Goal: Task Accomplishment & Management: Complete application form

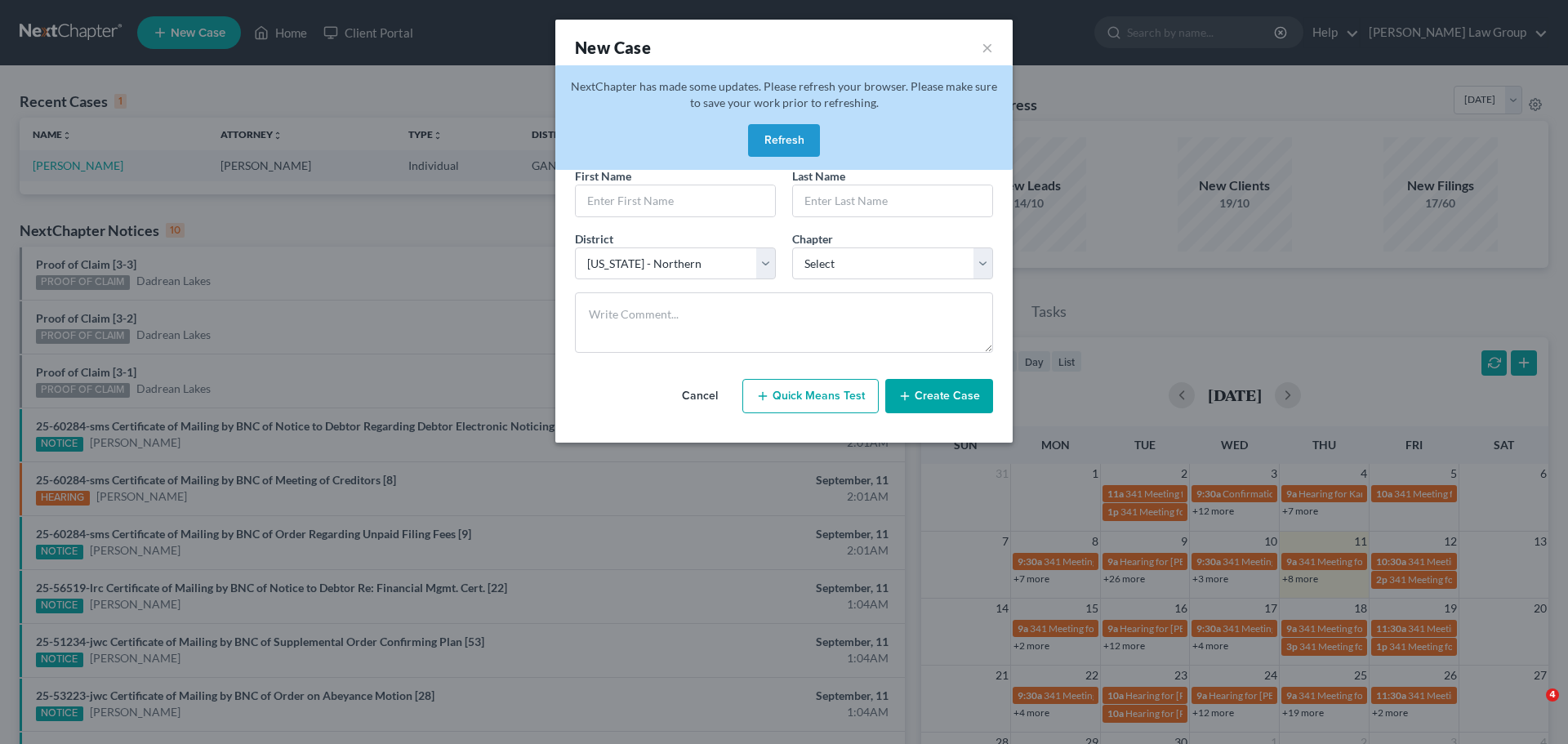
select select "19"
click at [769, 125] on button "Refresh" at bounding box center [784, 140] width 72 height 33
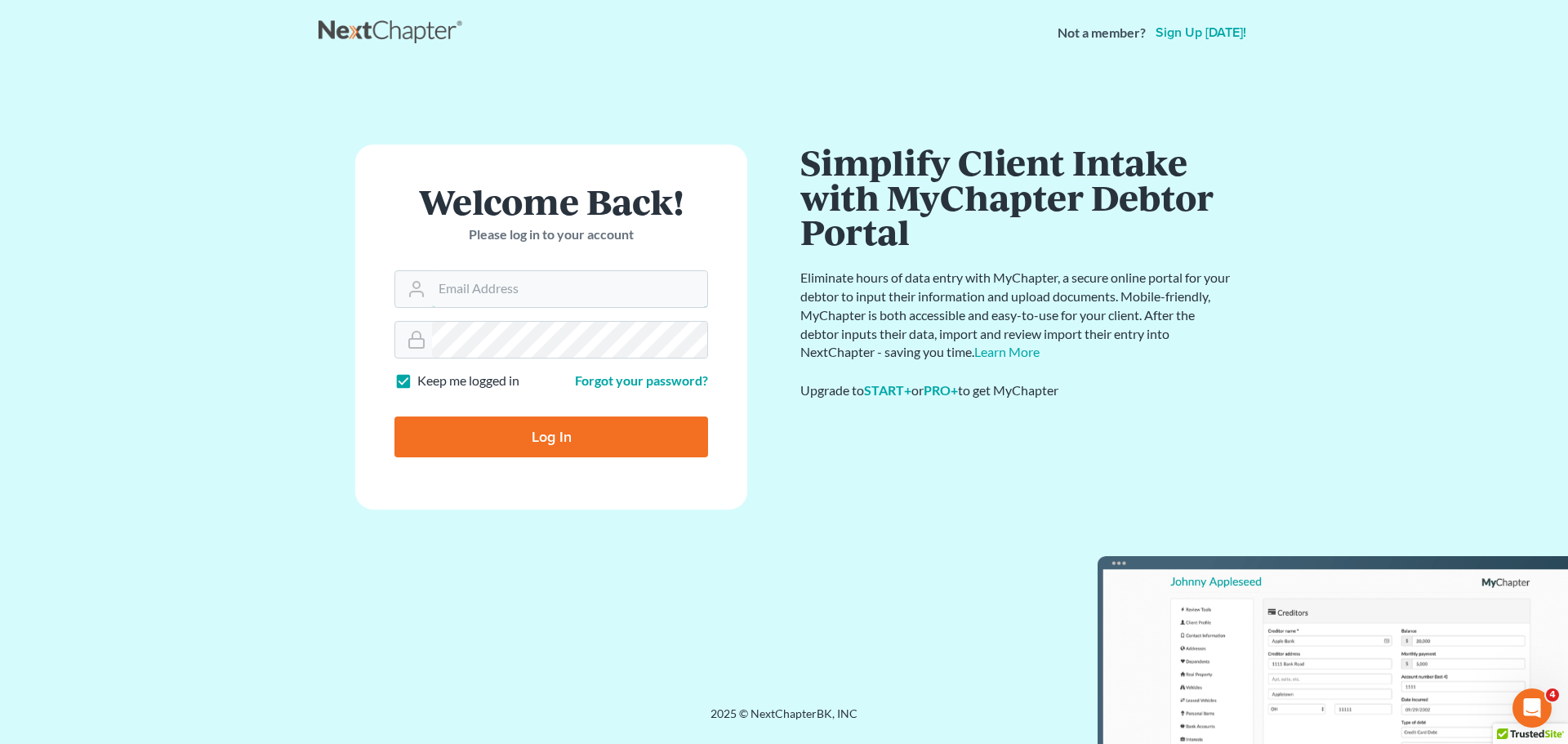
type input "[EMAIL_ADDRESS][DOMAIN_NAME]"
click at [551, 437] on input "Log In" at bounding box center [551, 437] width 313 height 41
type input "Thinking..."
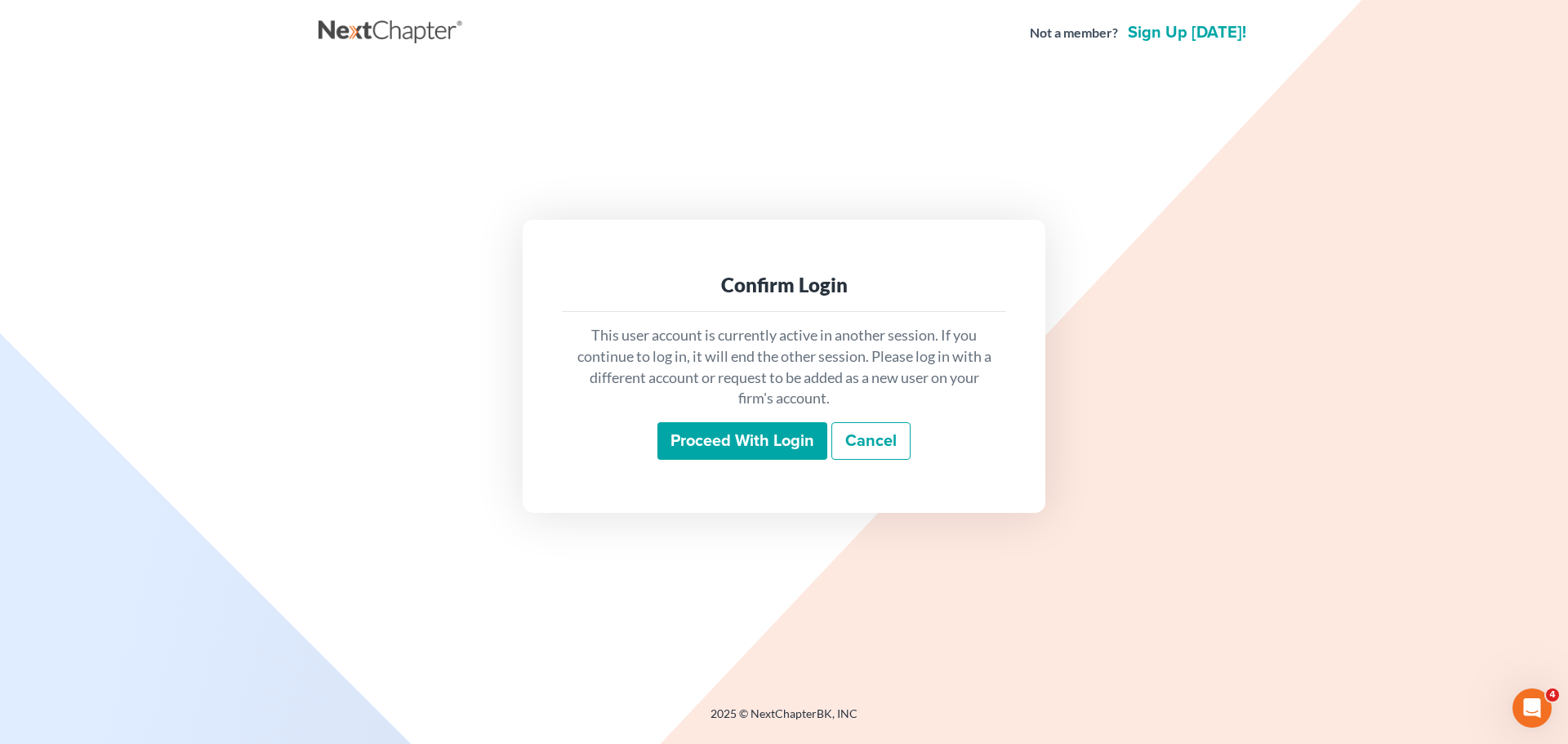
click at [744, 443] on input "Proceed with login" at bounding box center [742, 440] width 170 height 38
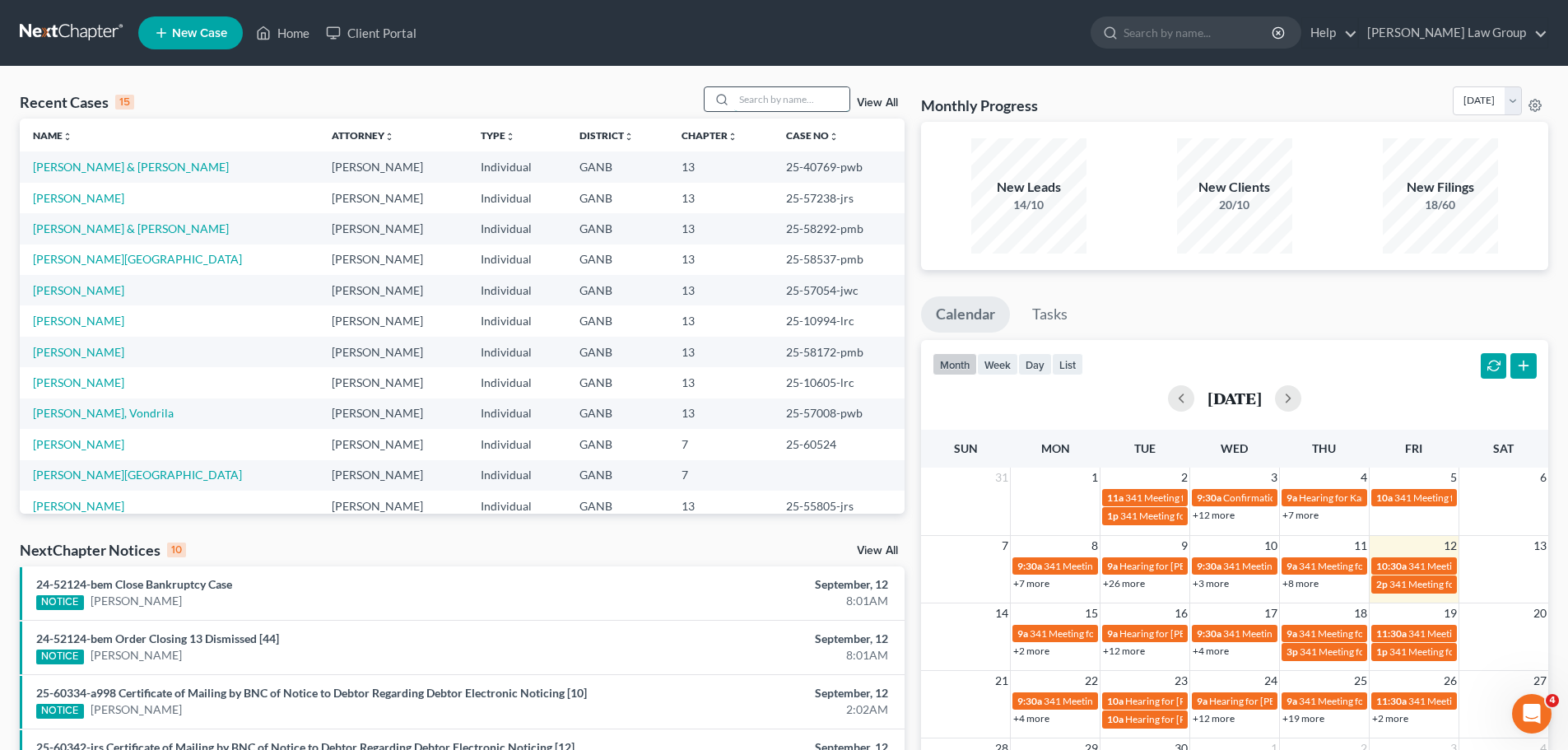
click at [784, 106] on input "search" at bounding box center [792, 99] width 115 height 24
type input "green"
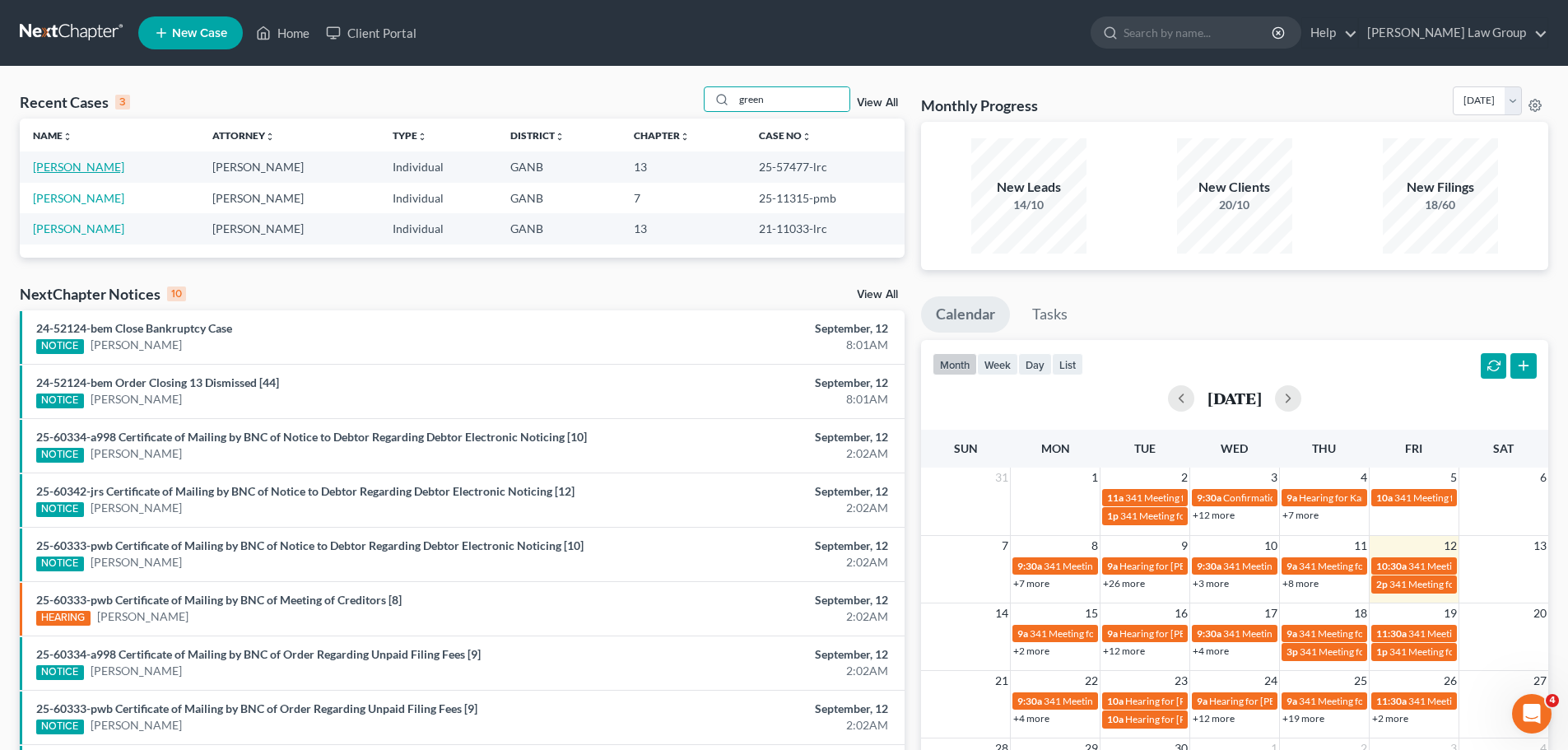
click at [99, 167] on link "Greene, Quantisha" at bounding box center [78, 167] width 92 height 14
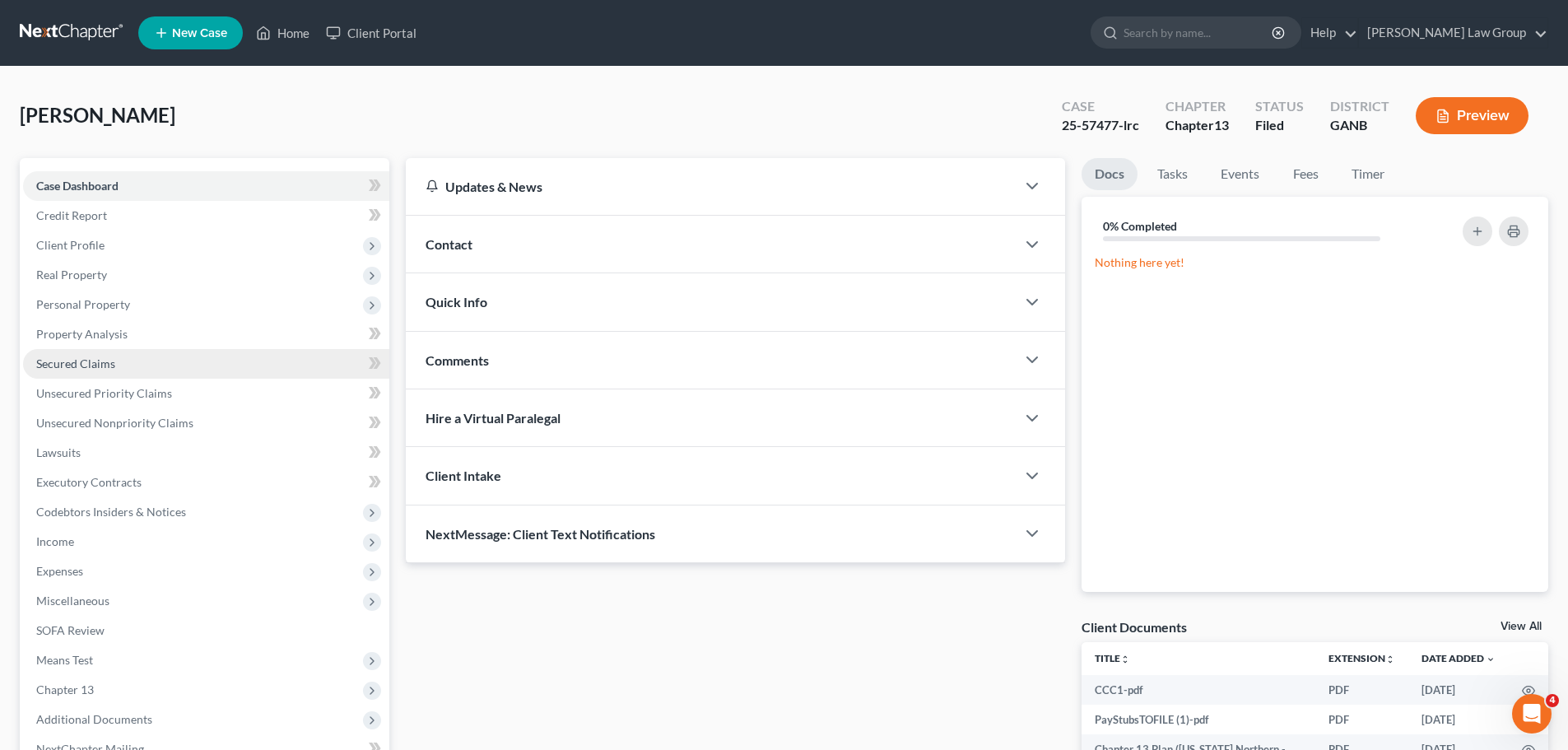
click at [115, 363] on link "Secured Claims" at bounding box center [205, 363] width 366 height 29
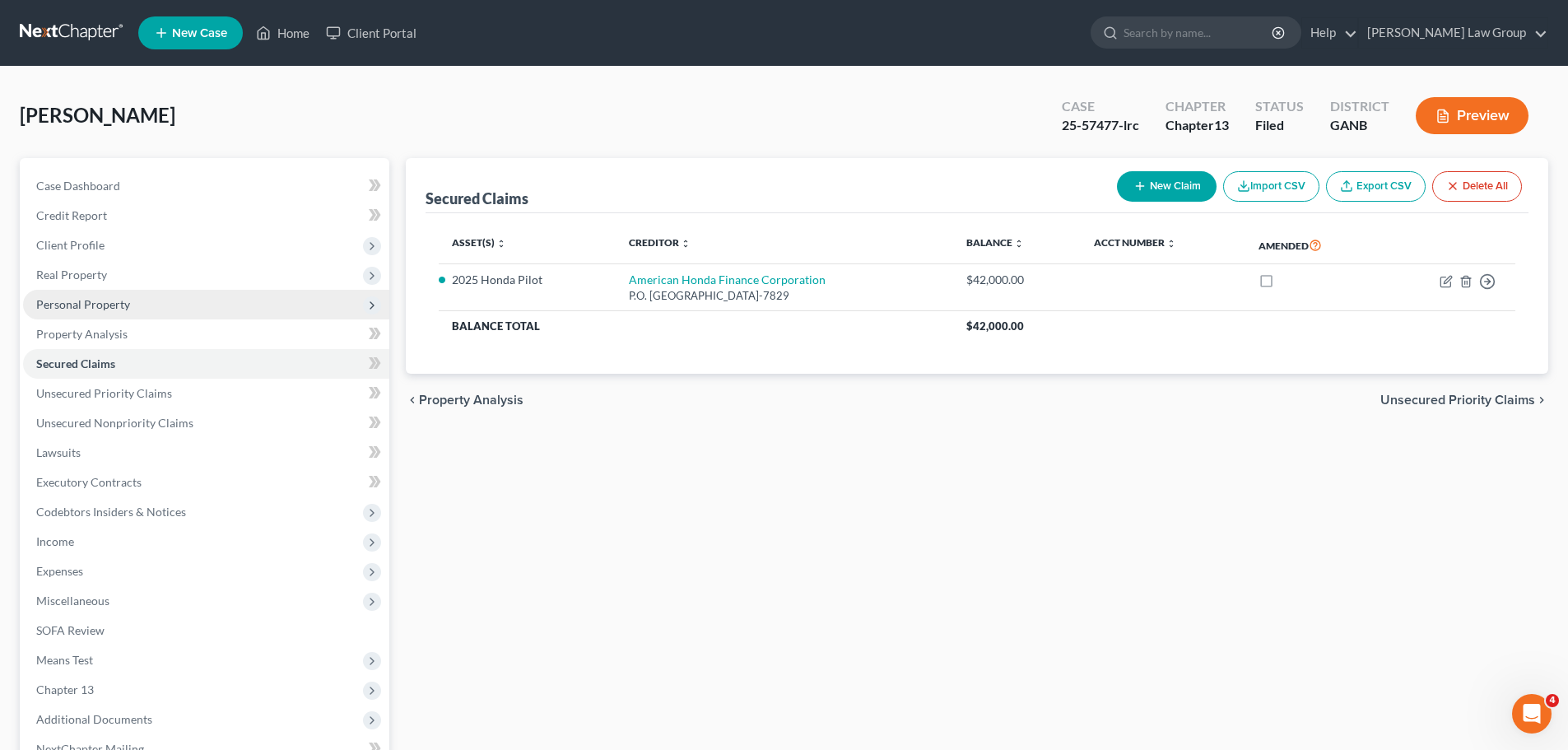
click at [108, 306] on span "Personal Property" at bounding box center [83, 304] width 93 height 14
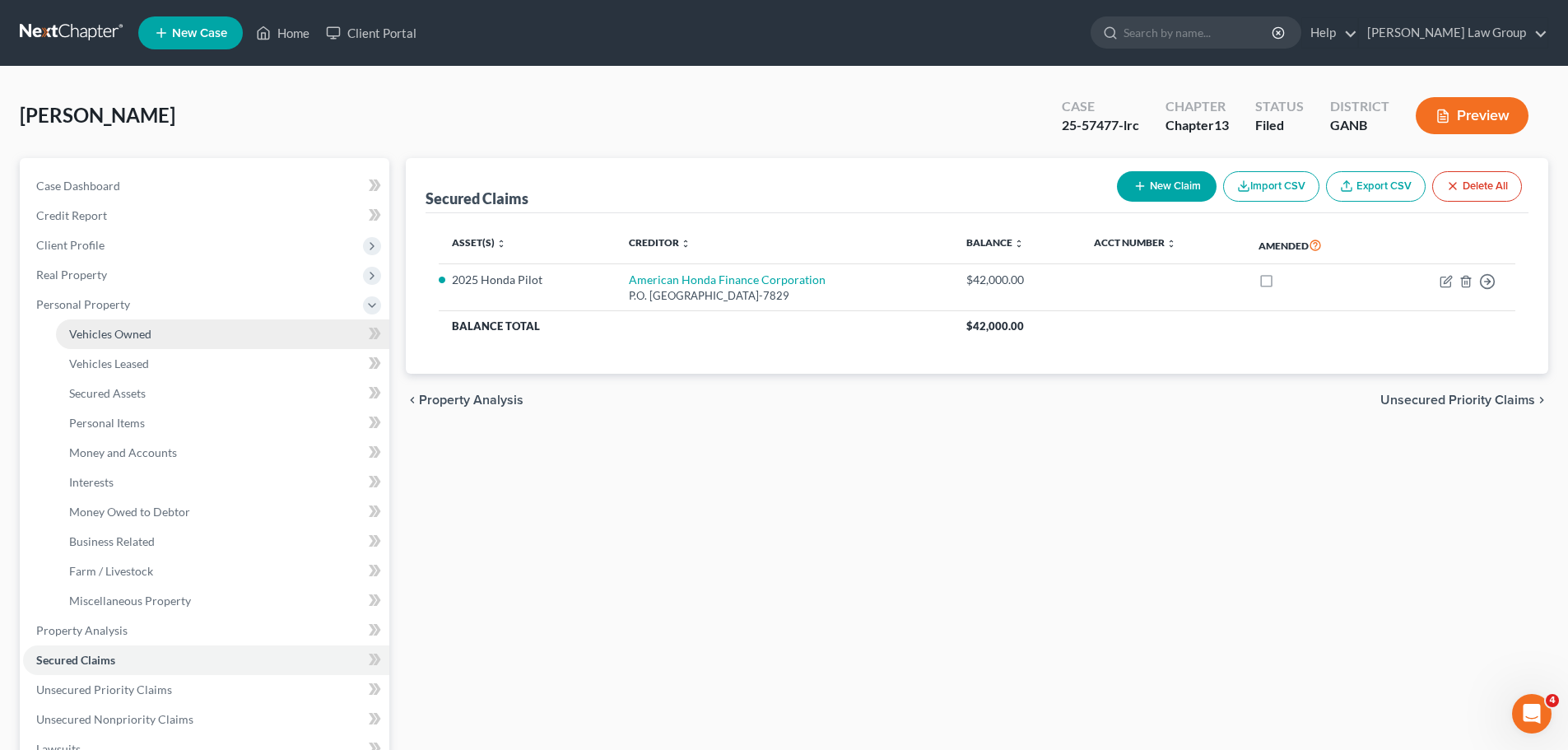
click at [139, 338] on span "Vehicles Owned" at bounding box center [110, 333] width 83 height 14
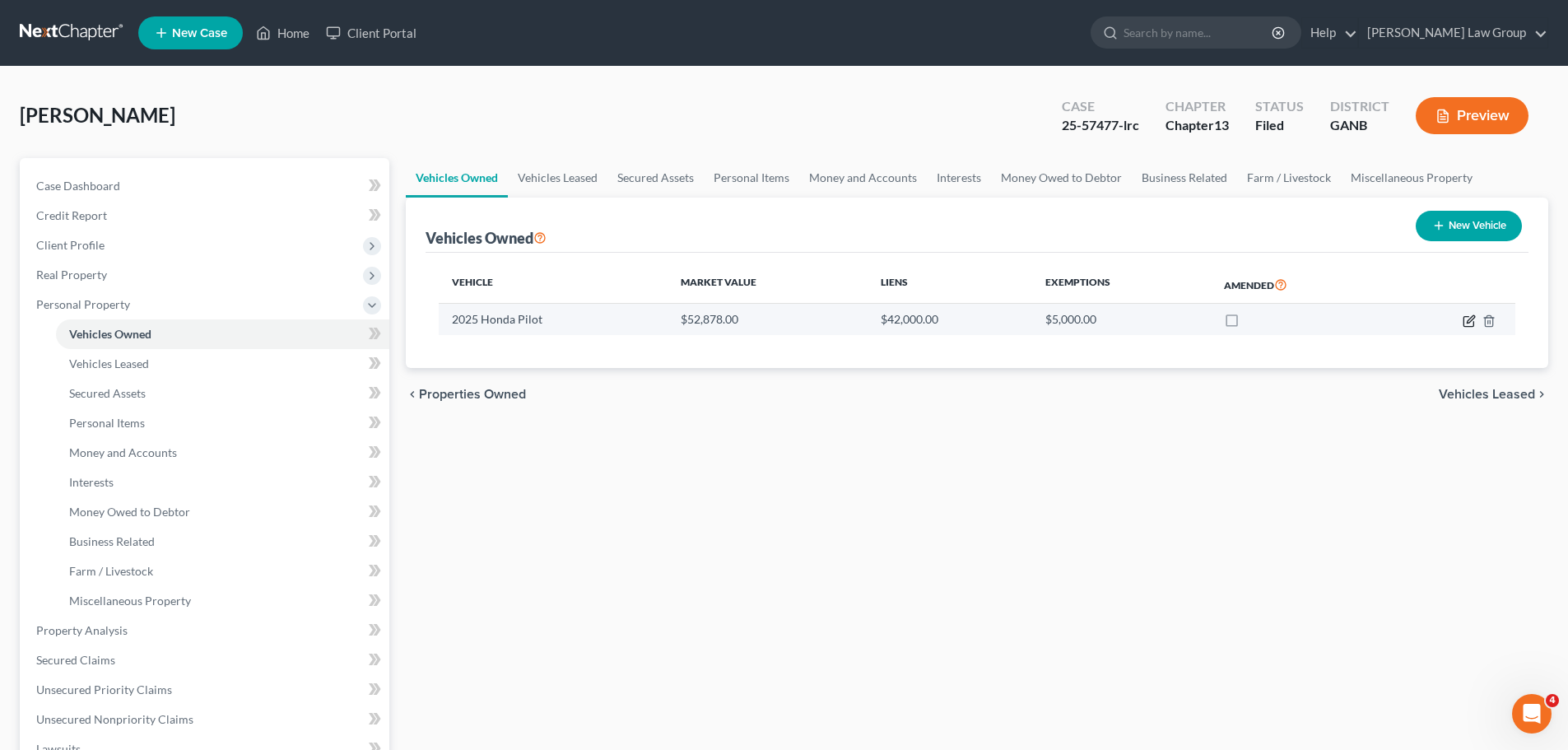
click at [1468, 322] on icon "button" at bounding box center [1470, 318] width 8 height 8
select select "0"
select select "1"
select select "0"
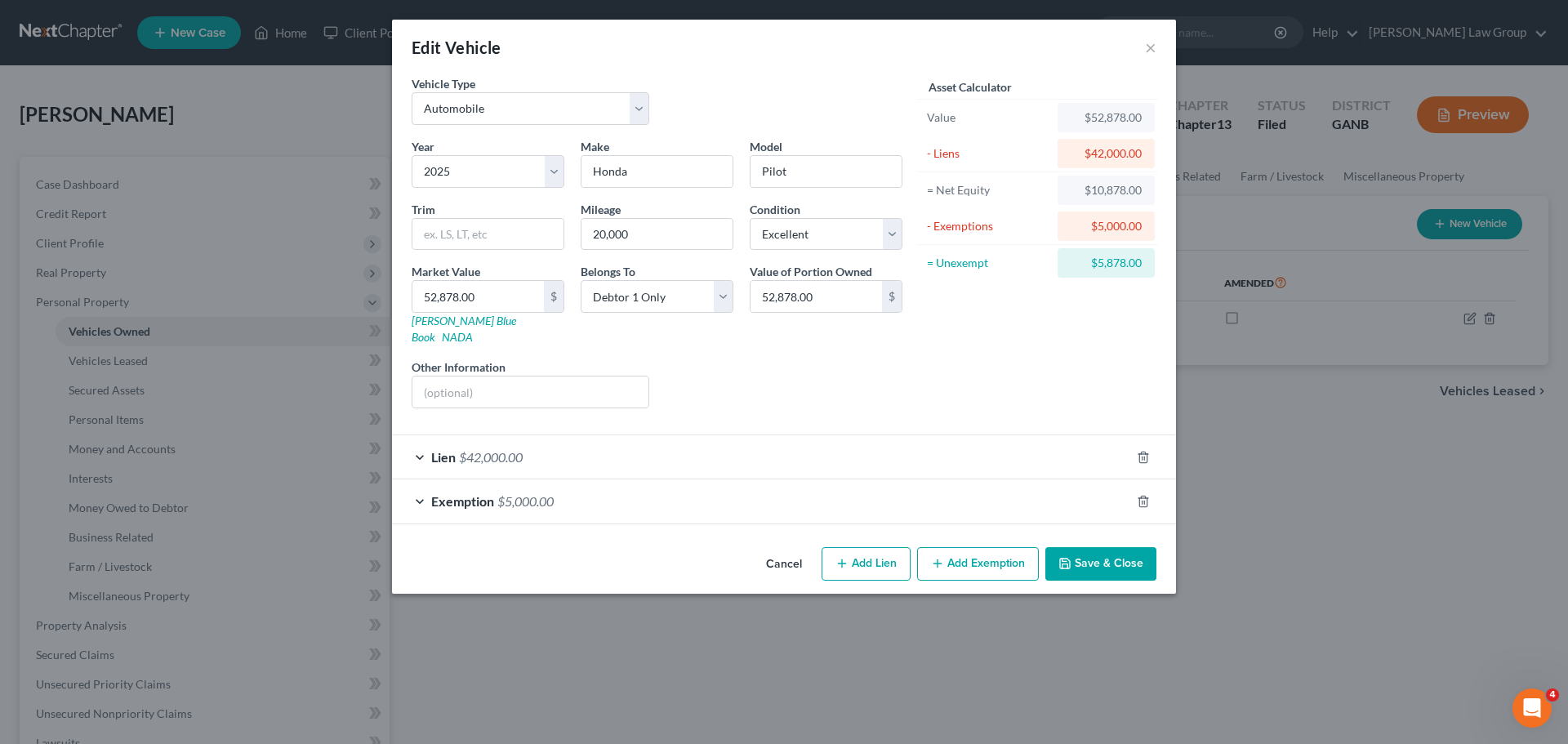
click at [1073, 547] on button "Save & Close" at bounding box center [1100, 564] width 111 height 34
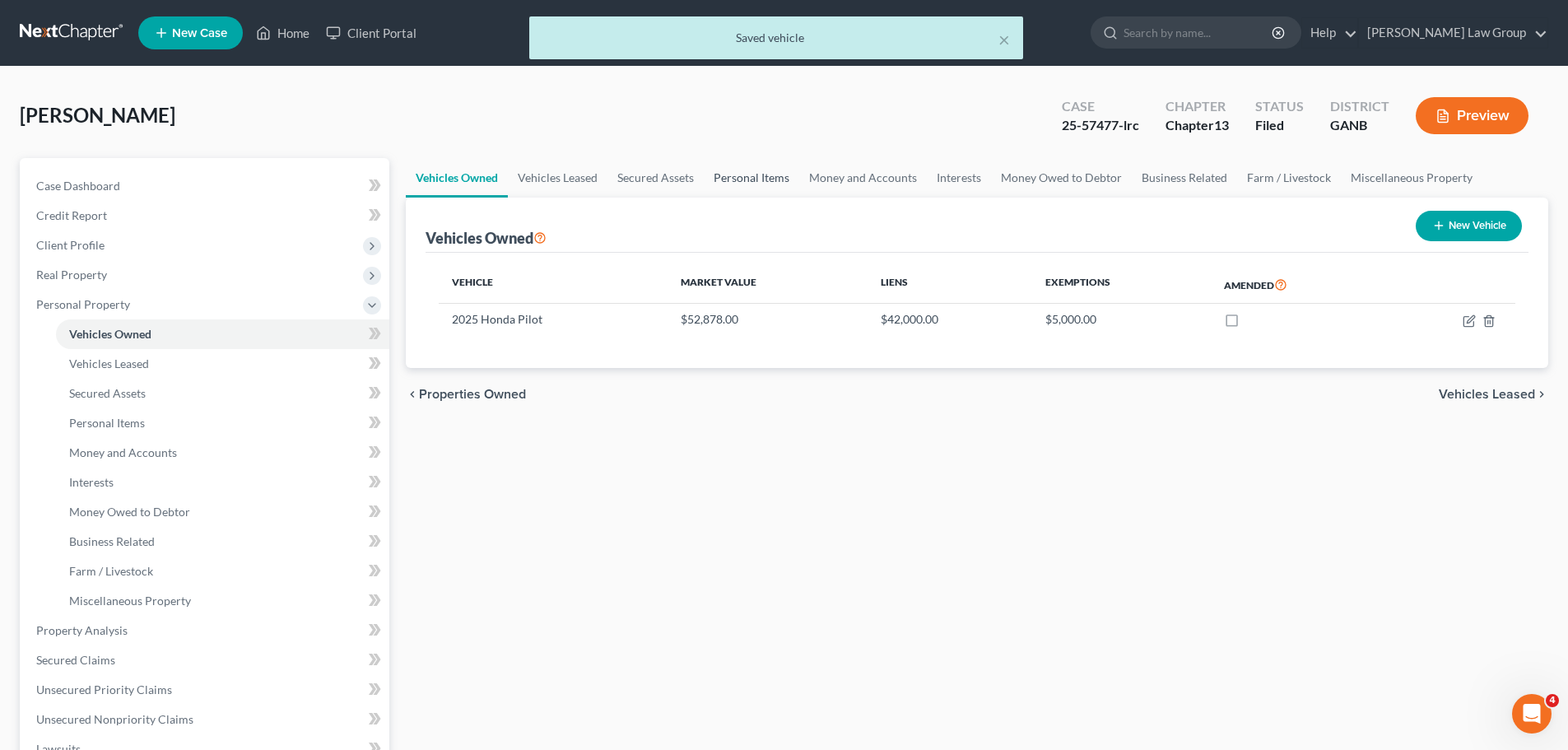
click at [726, 185] on link "Personal Items" at bounding box center [751, 178] width 95 height 40
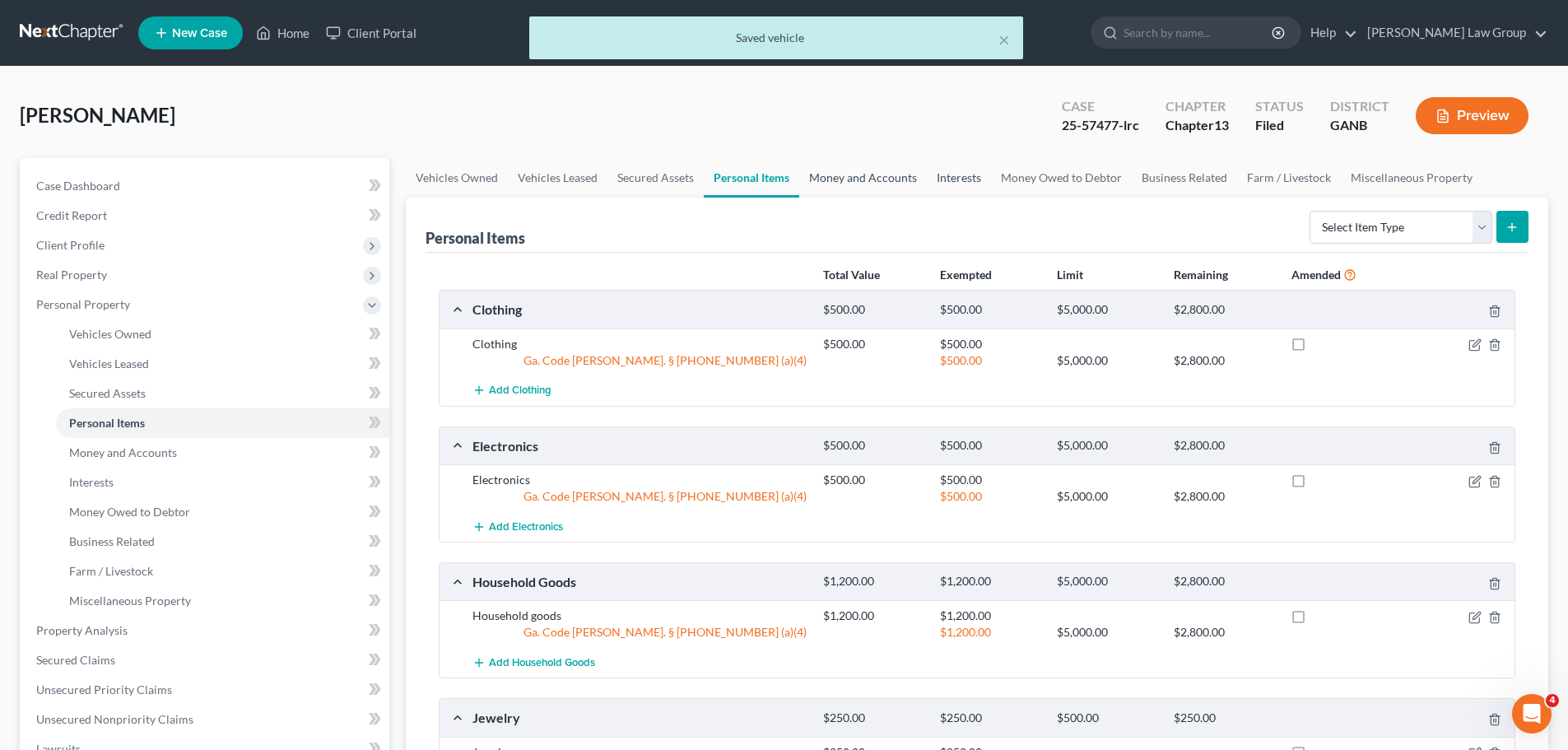
drag, startPoint x: 882, startPoint y: 177, endPoint x: 979, endPoint y: 173, distance: 97.1
click at [882, 176] on link "Money and Accounts" at bounding box center [863, 178] width 128 height 40
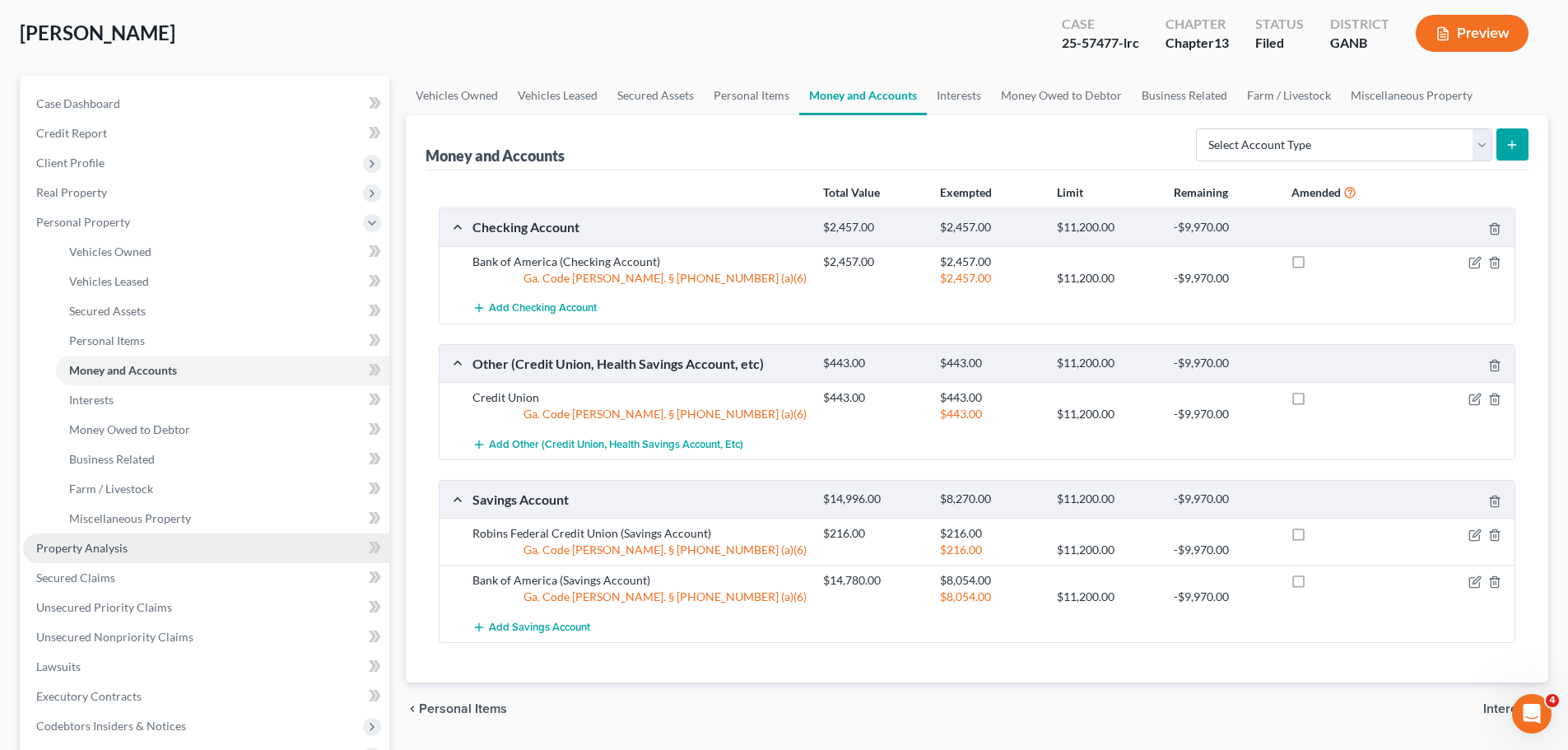
scroll to position [247, 0]
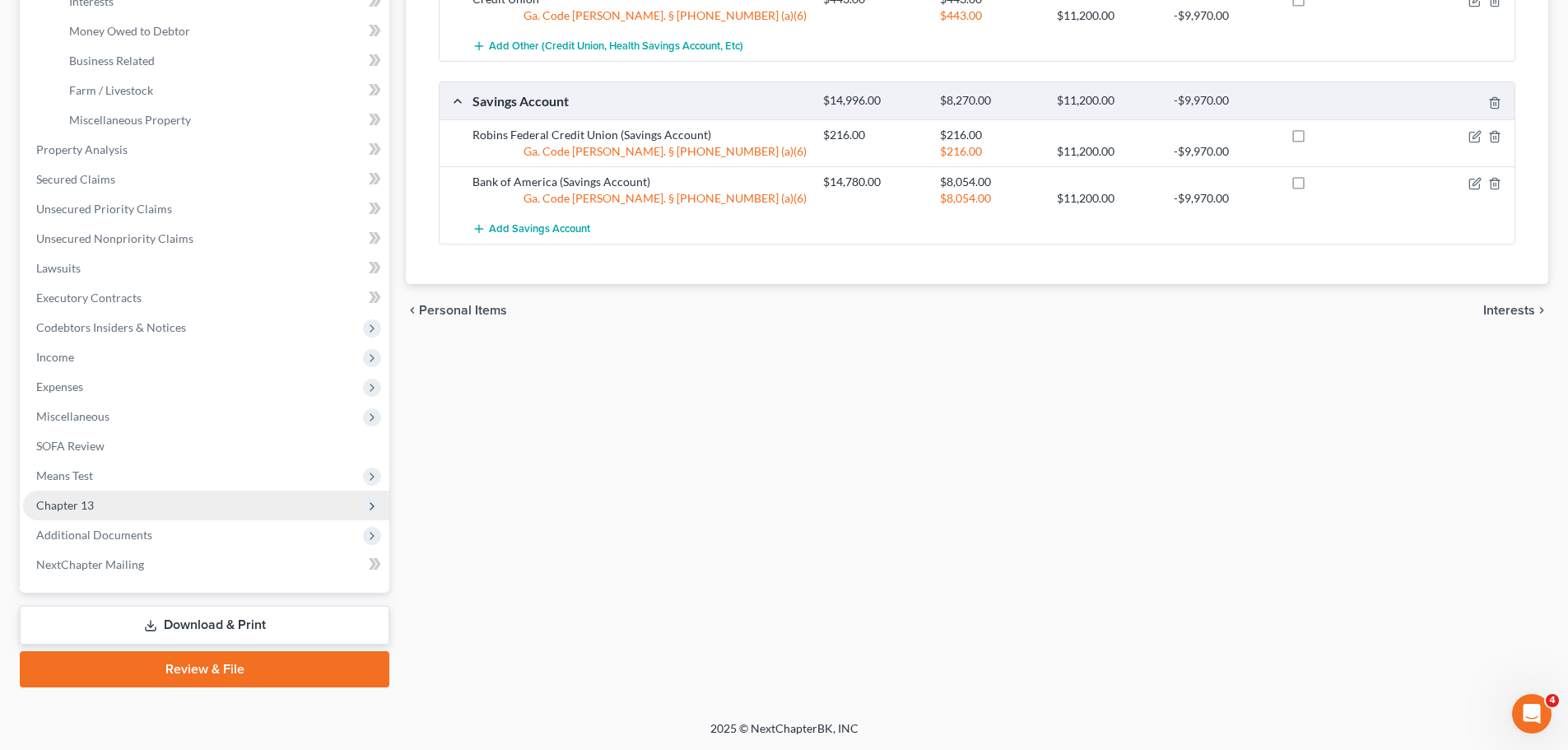
click at [102, 503] on span "Chapter 13" at bounding box center [205, 505] width 366 height 29
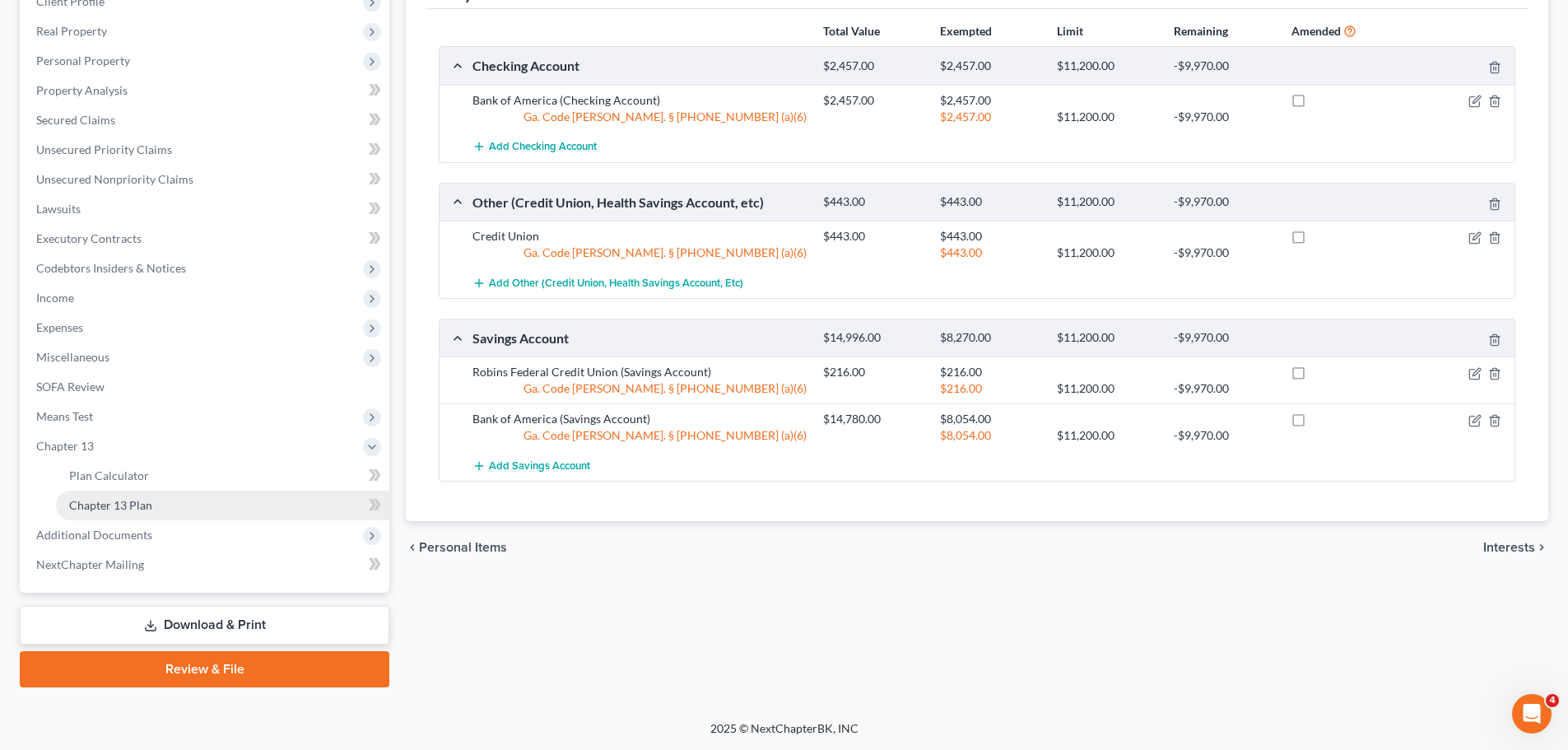
click at [142, 498] on span "Chapter 13 Plan" at bounding box center [110, 504] width 83 height 14
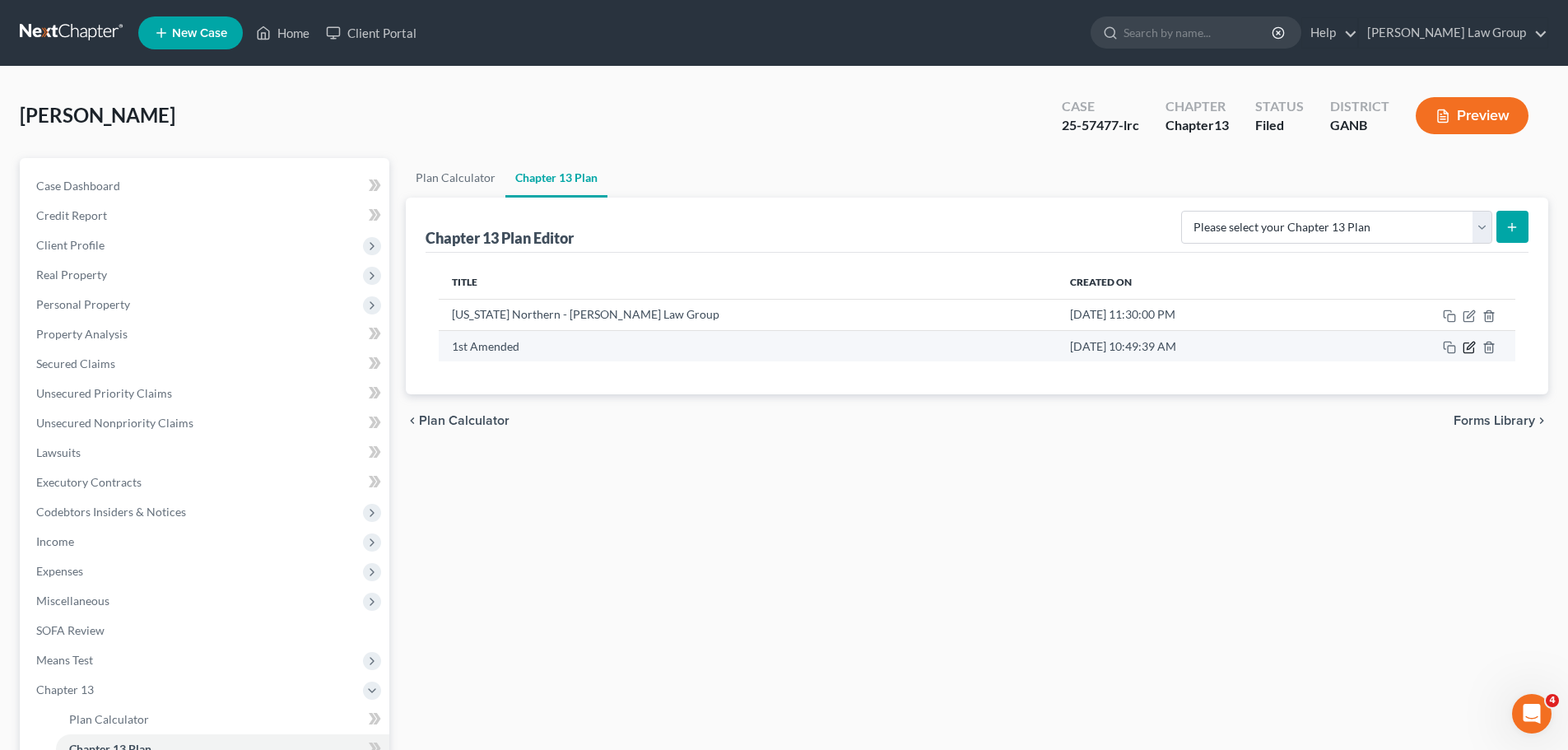
click at [1469, 345] on icon "button" at bounding box center [1469, 348] width 13 height 13
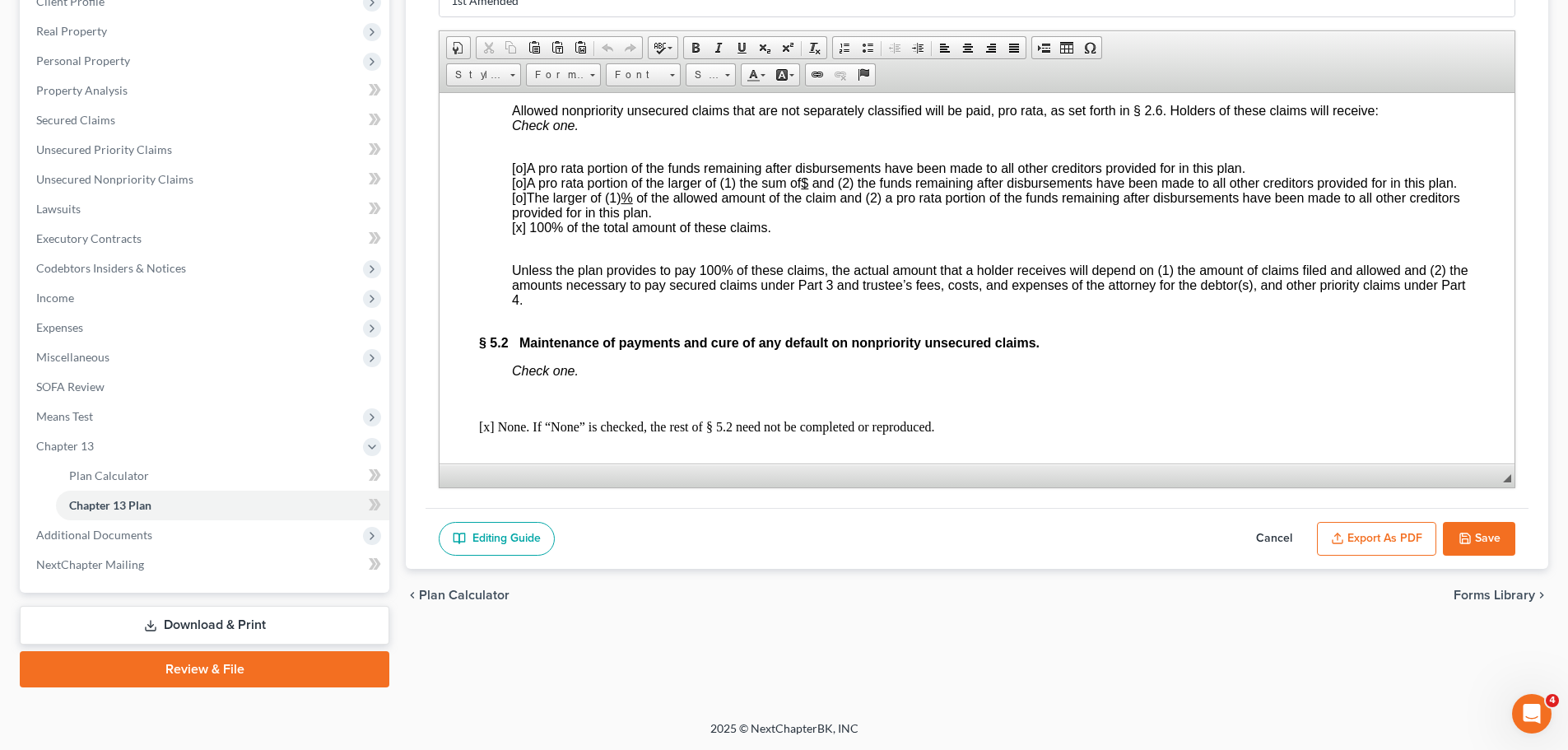
scroll to position [5664, 0]
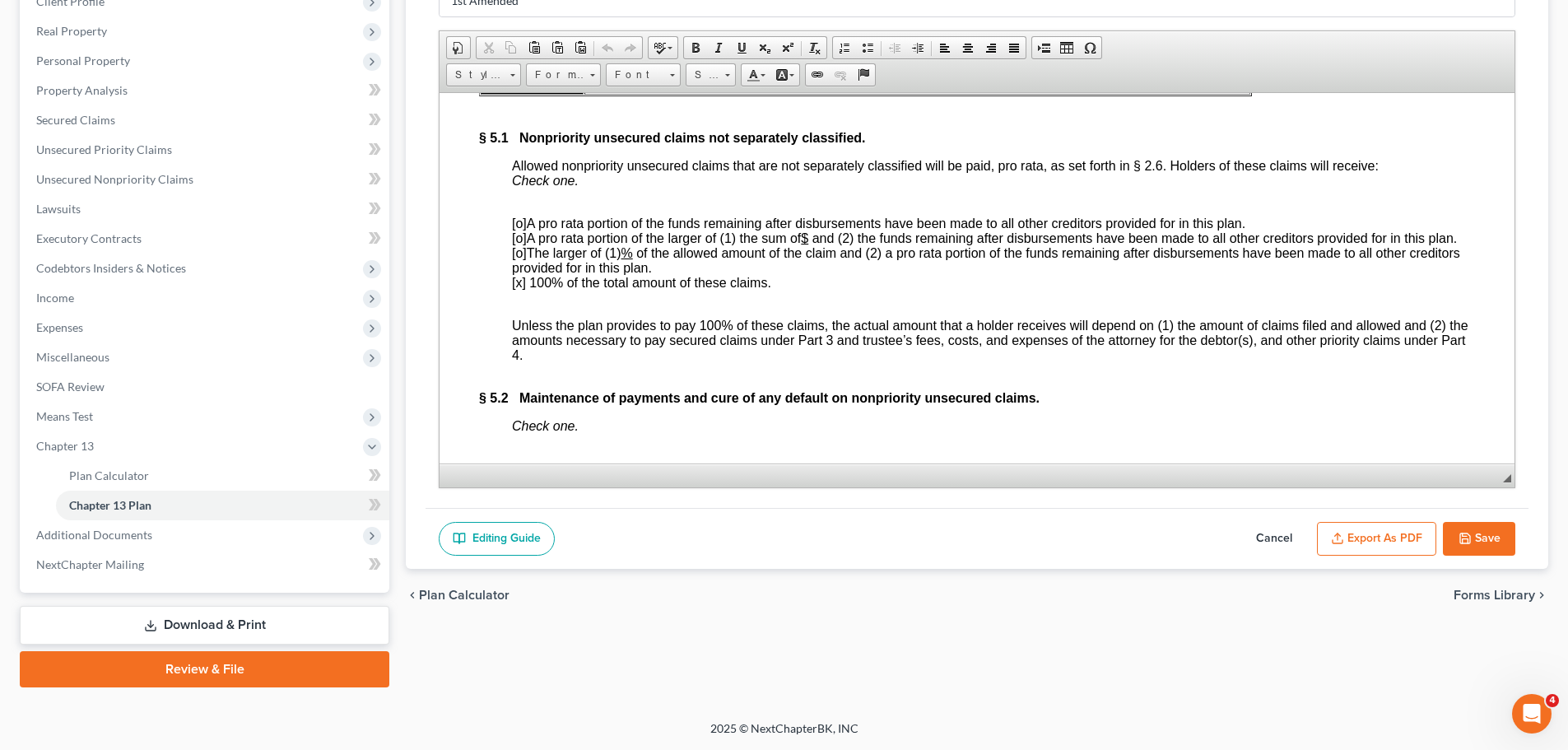
click at [1500, 539] on button "Save" at bounding box center [1480, 539] width 72 height 35
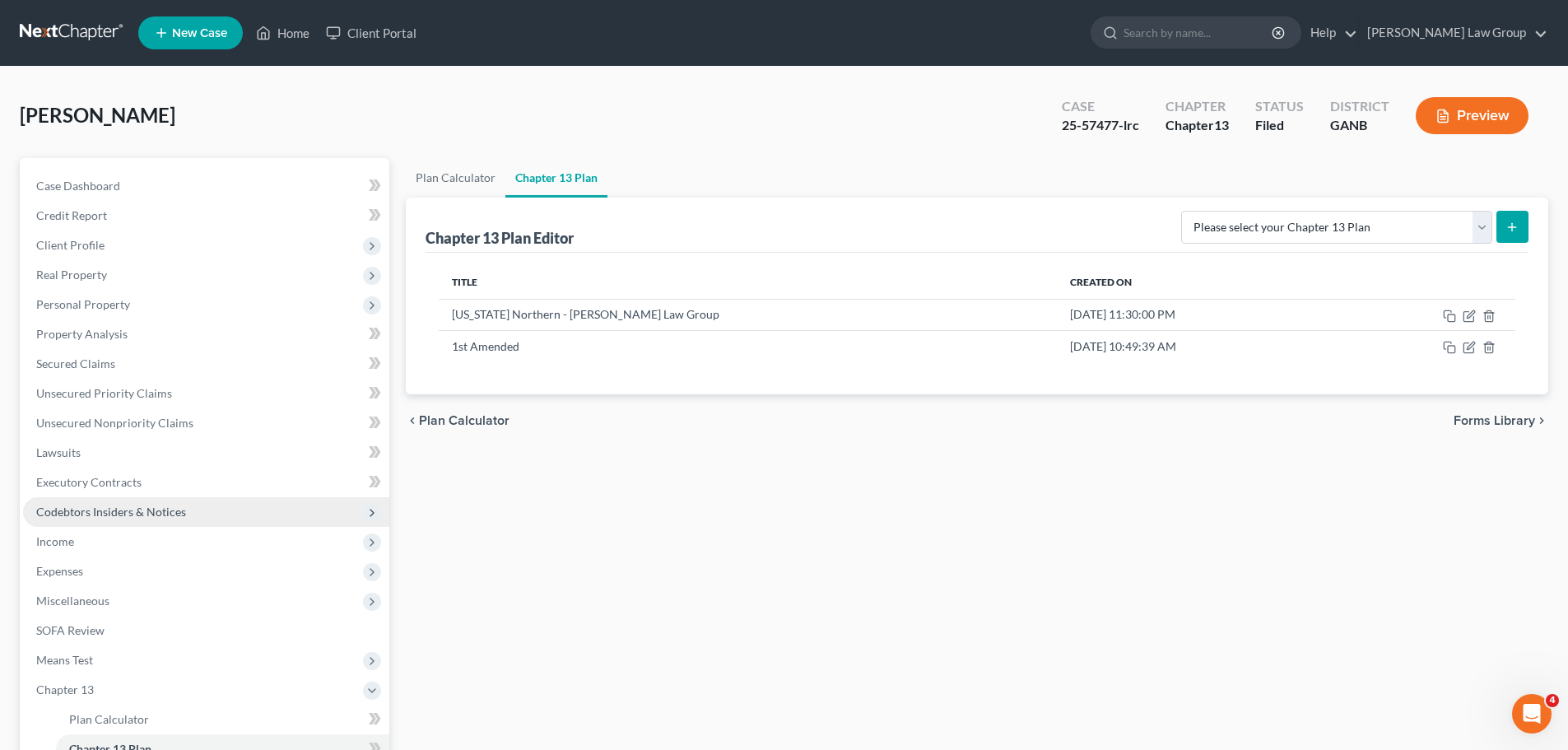
scroll to position [165, 0]
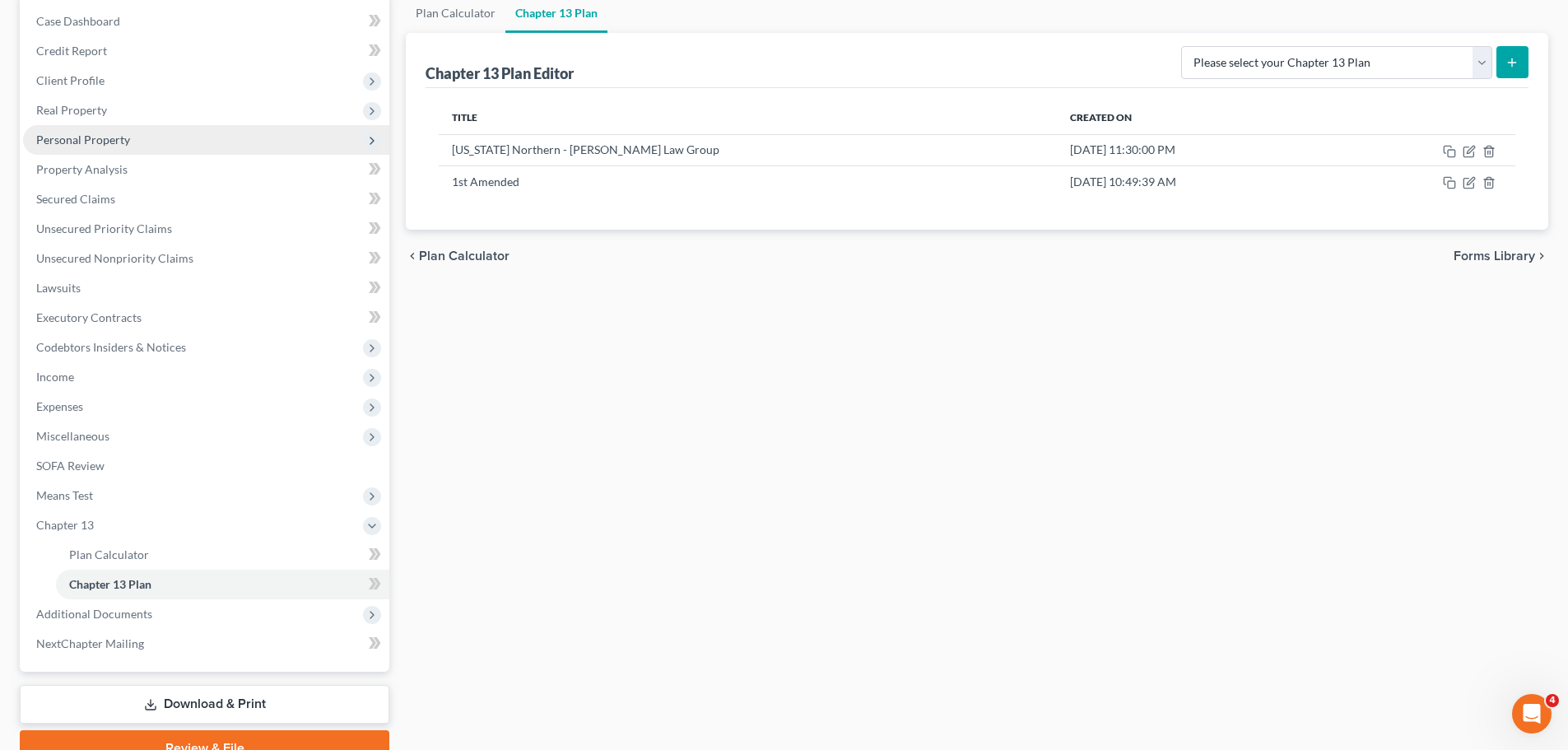
click at [105, 132] on span "Personal Property" at bounding box center [83, 139] width 93 height 14
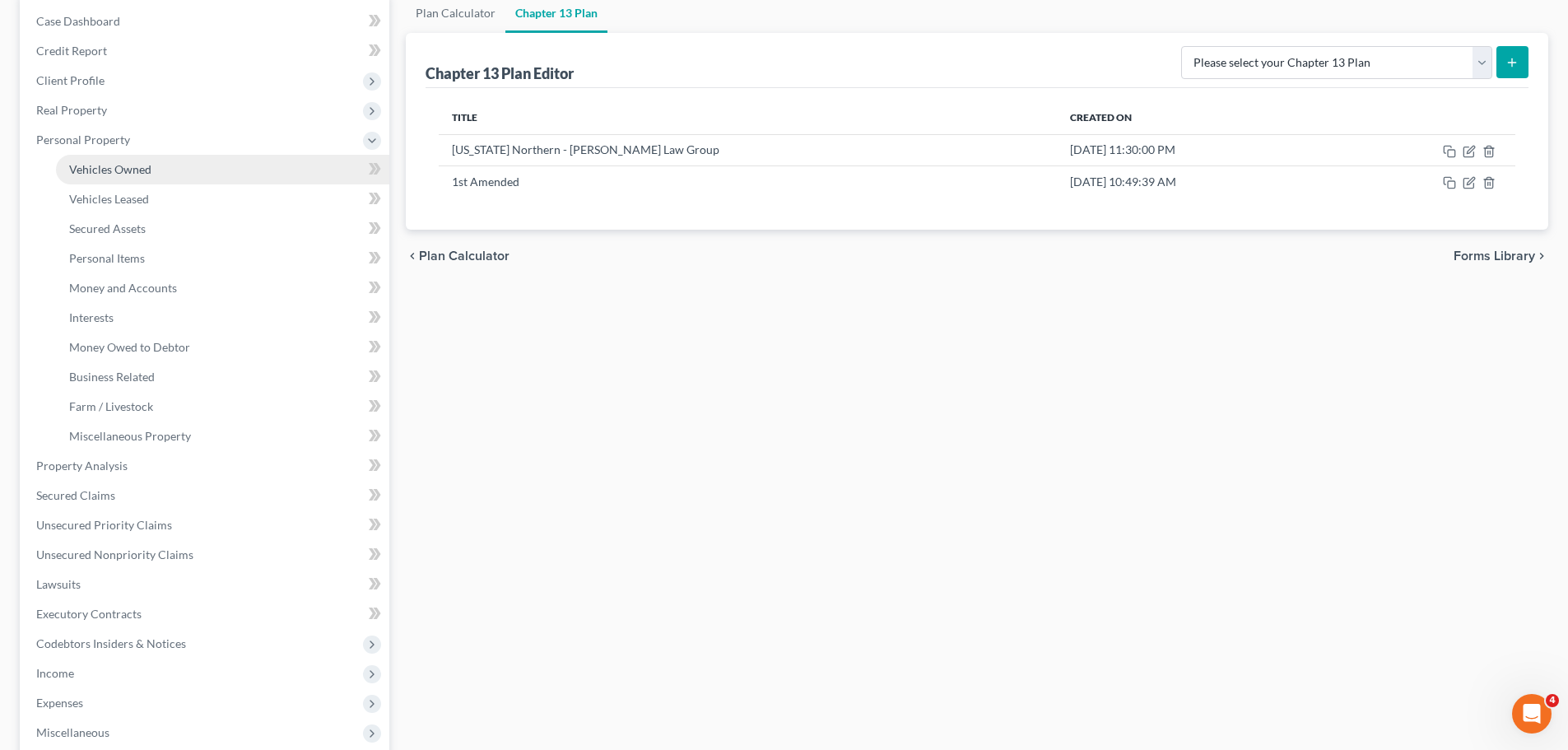
click at [150, 165] on span "Vehicles Owned" at bounding box center [110, 169] width 83 height 14
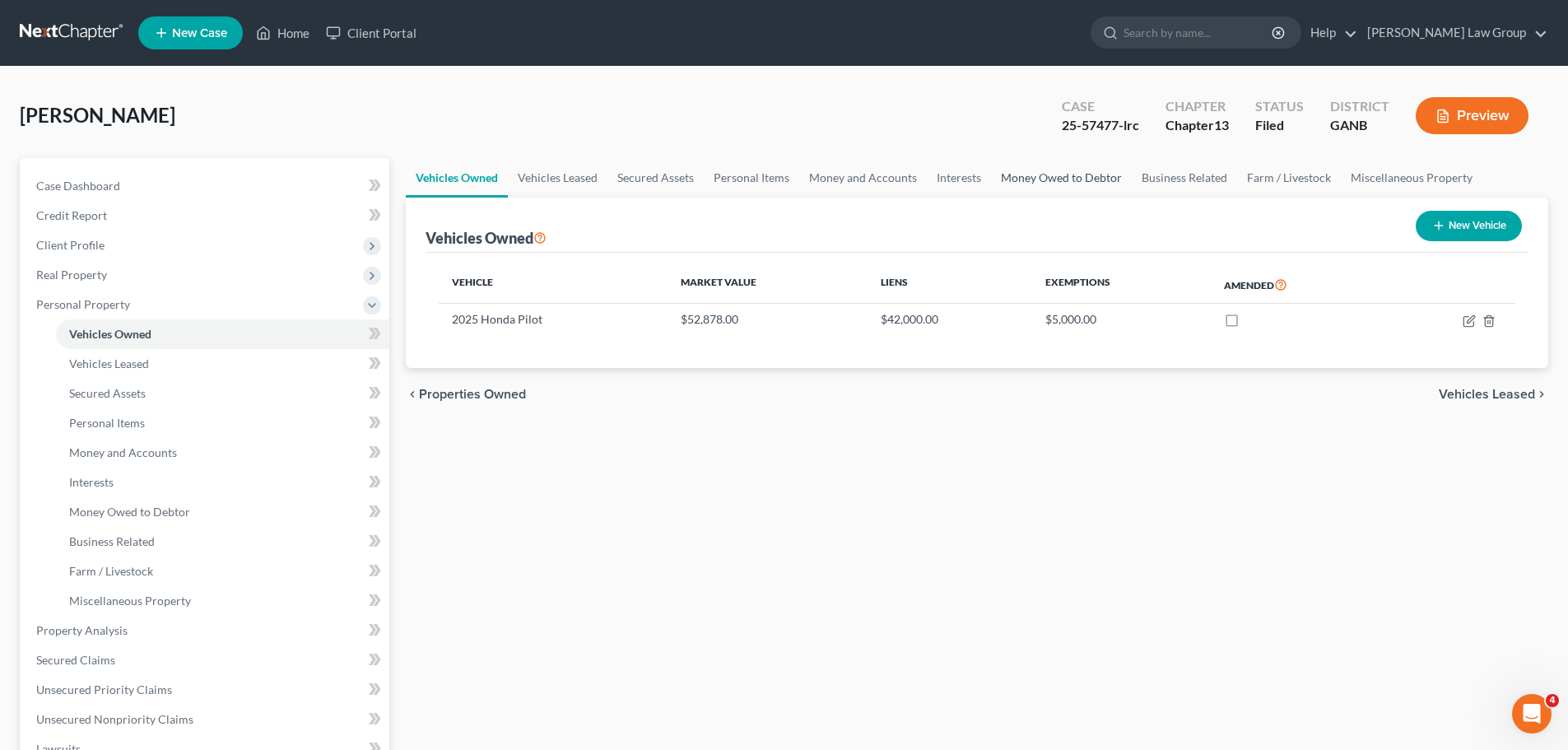
click at [1008, 178] on link "Money Owed to Debtor" at bounding box center [1061, 178] width 141 height 40
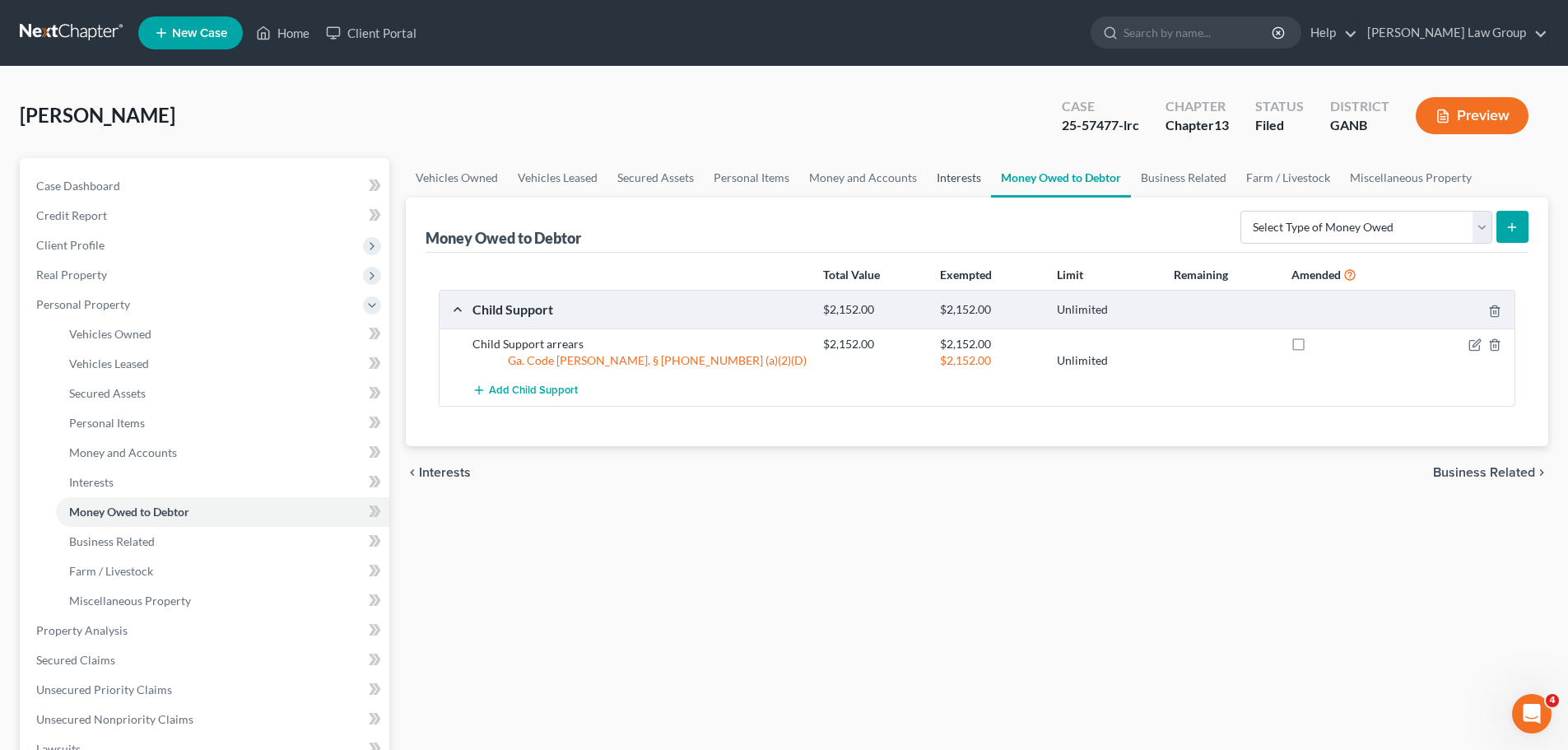
click at [927, 174] on link "Interests" at bounding box center [959, 178] width 64 height 40
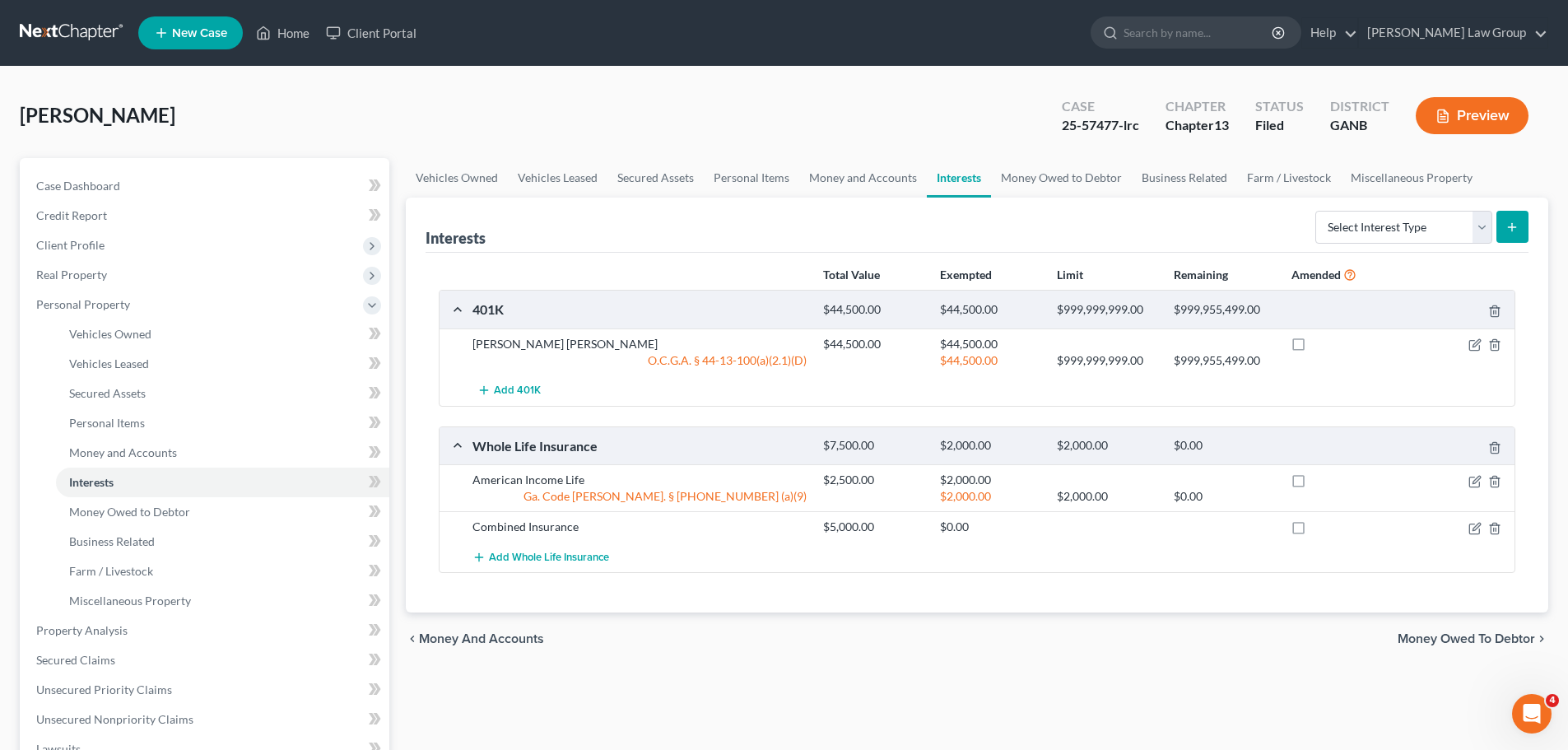
click at [956, 571] on div "Add Whole Life Insurance" at bounding box center [989, 556] width 1052 height 30
click at [1376, 185] on link "Miscellaneous Property" at bounding box center [1411, 178] width 141 height 40
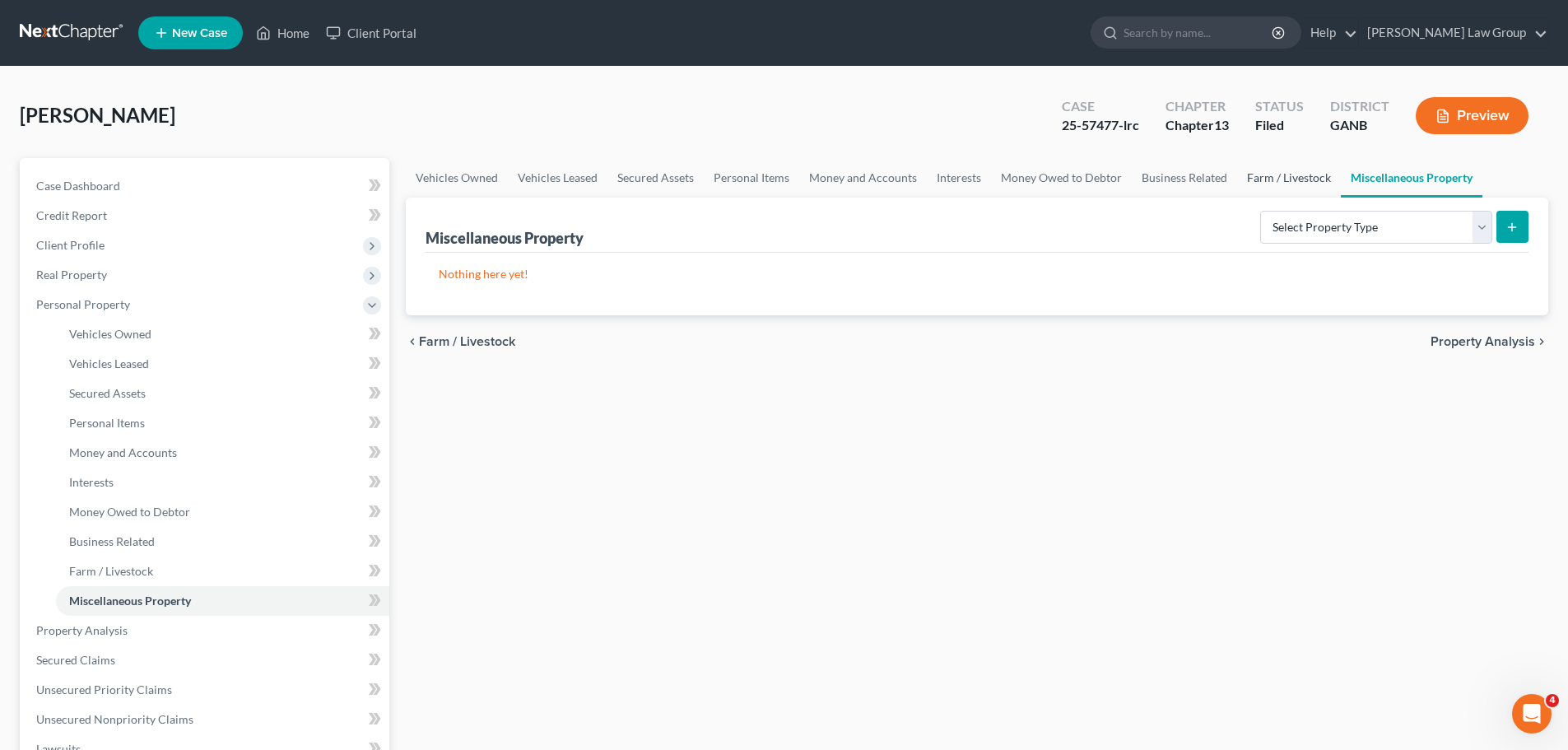
click at [1267, 171] on link "Farm / Livestock" at bounding box center [1288, 178] width 104 height 40
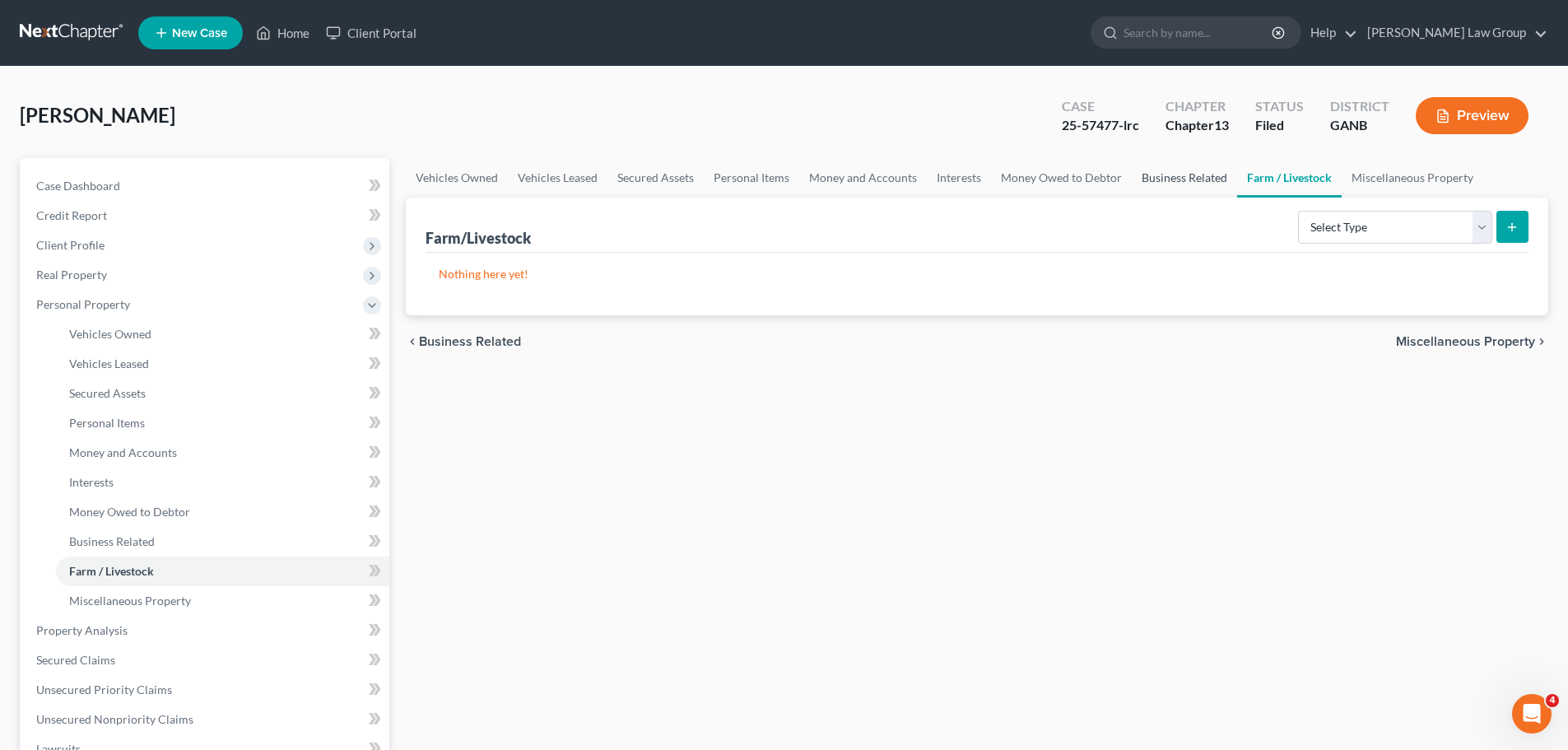
click at [1176, 172] on link "Business Related" at bounding box center [1184, 178] width 105 height 40
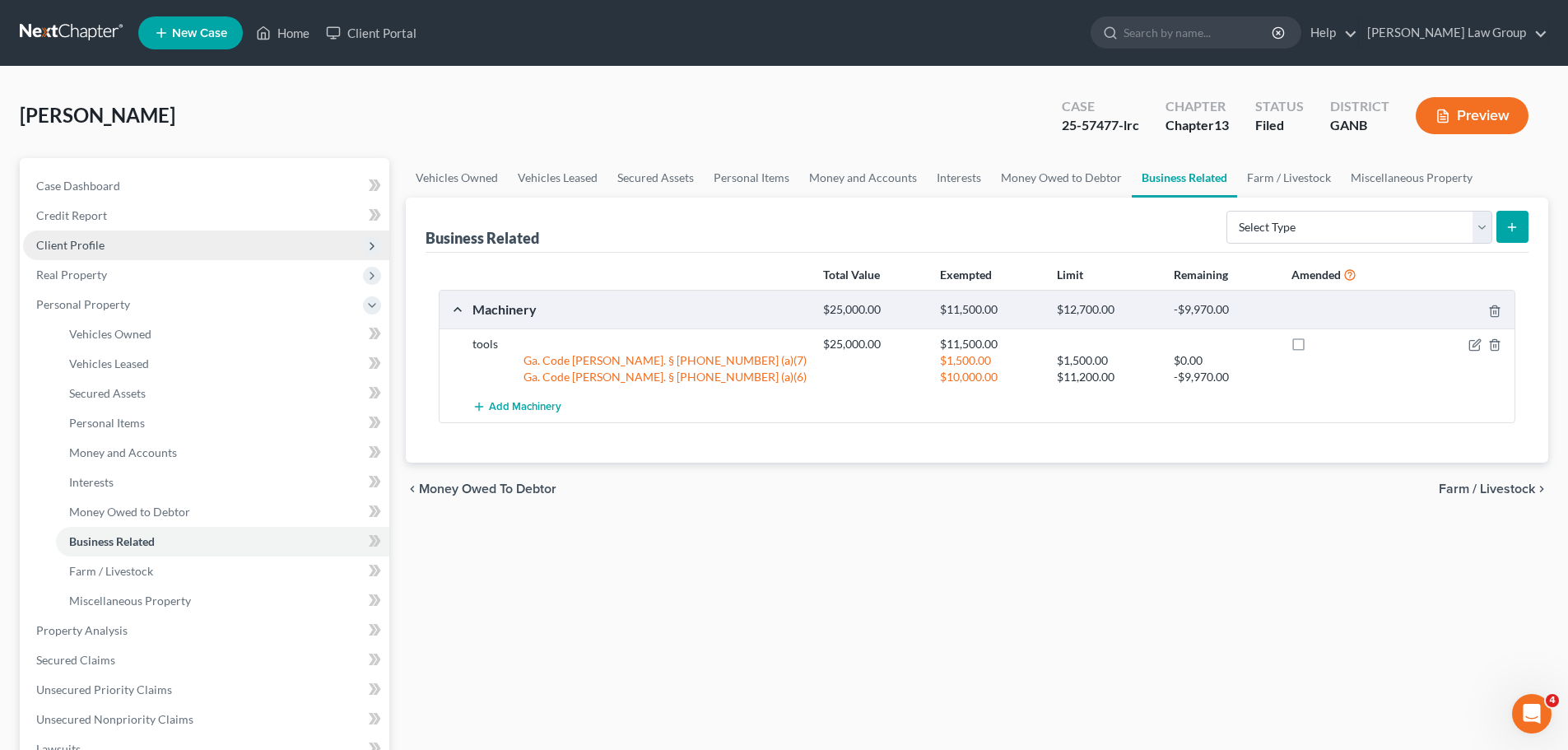
click at [124, 246] on span "Client Profile" at bounding box center [205, 245] width 366 height 29
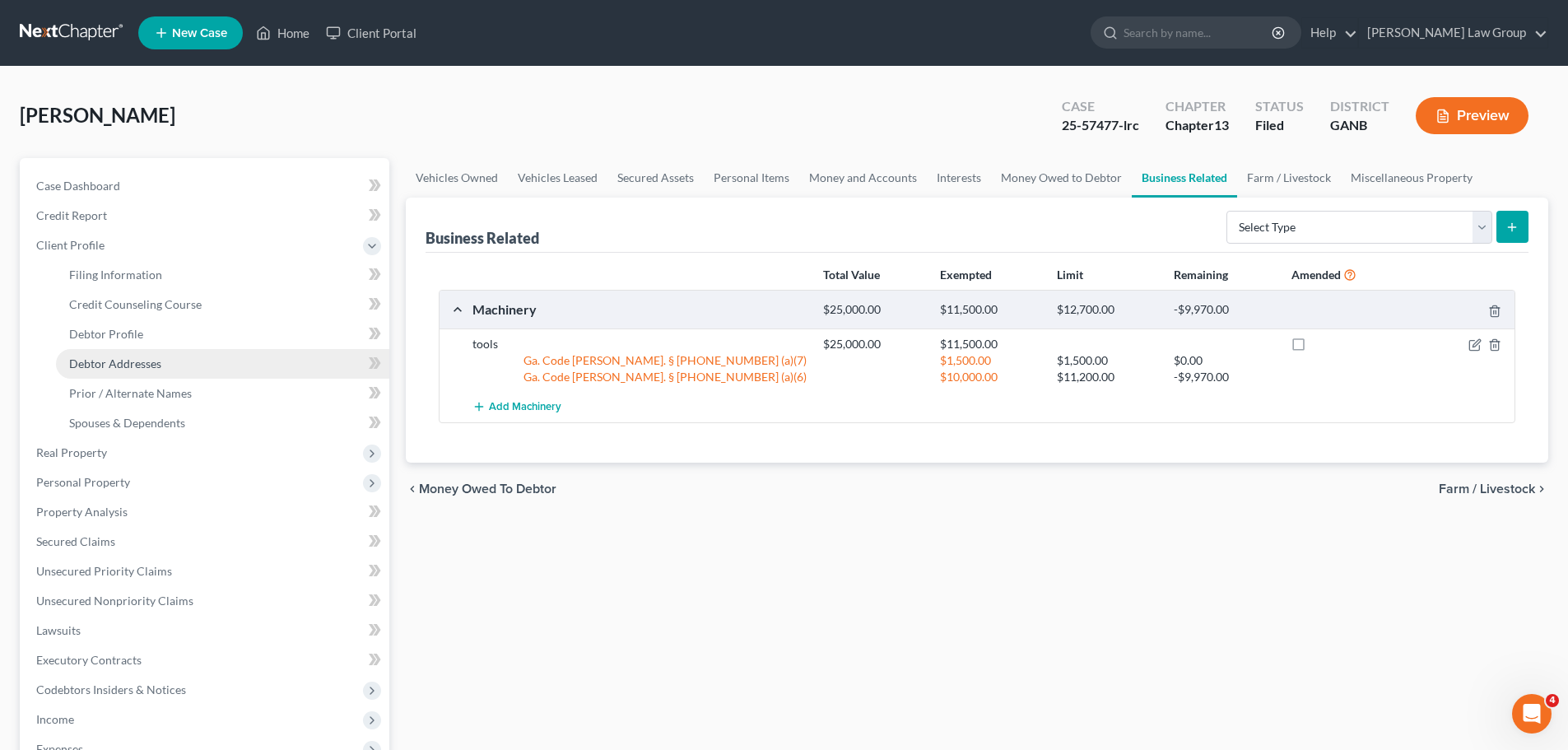
click at [142, 359] on span "Debtor Addresses" at bounding box center [115, 363] width 92 height 14
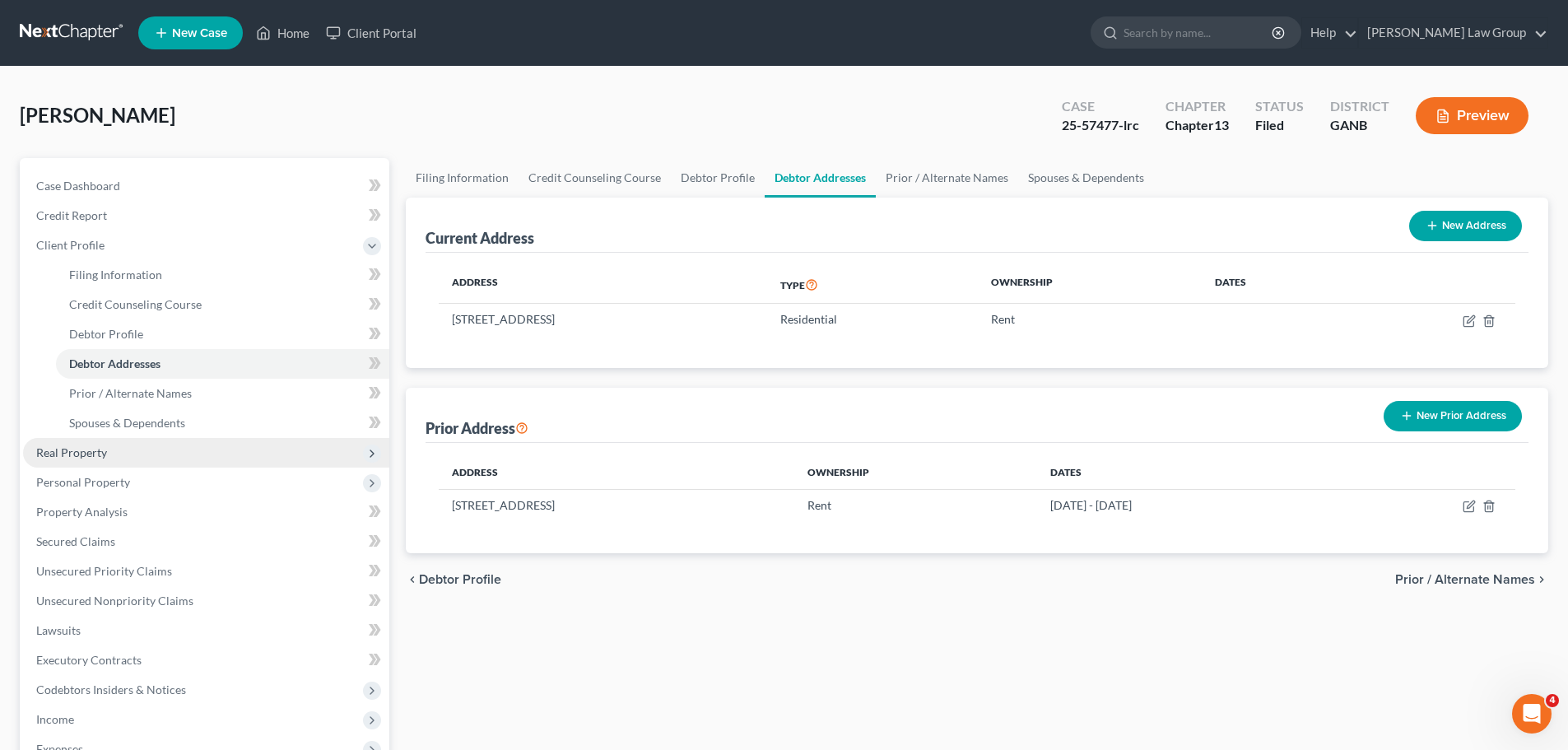
click at [152, 440] on span "Real Property" at bounding box center [205, 452] width 366 height 29
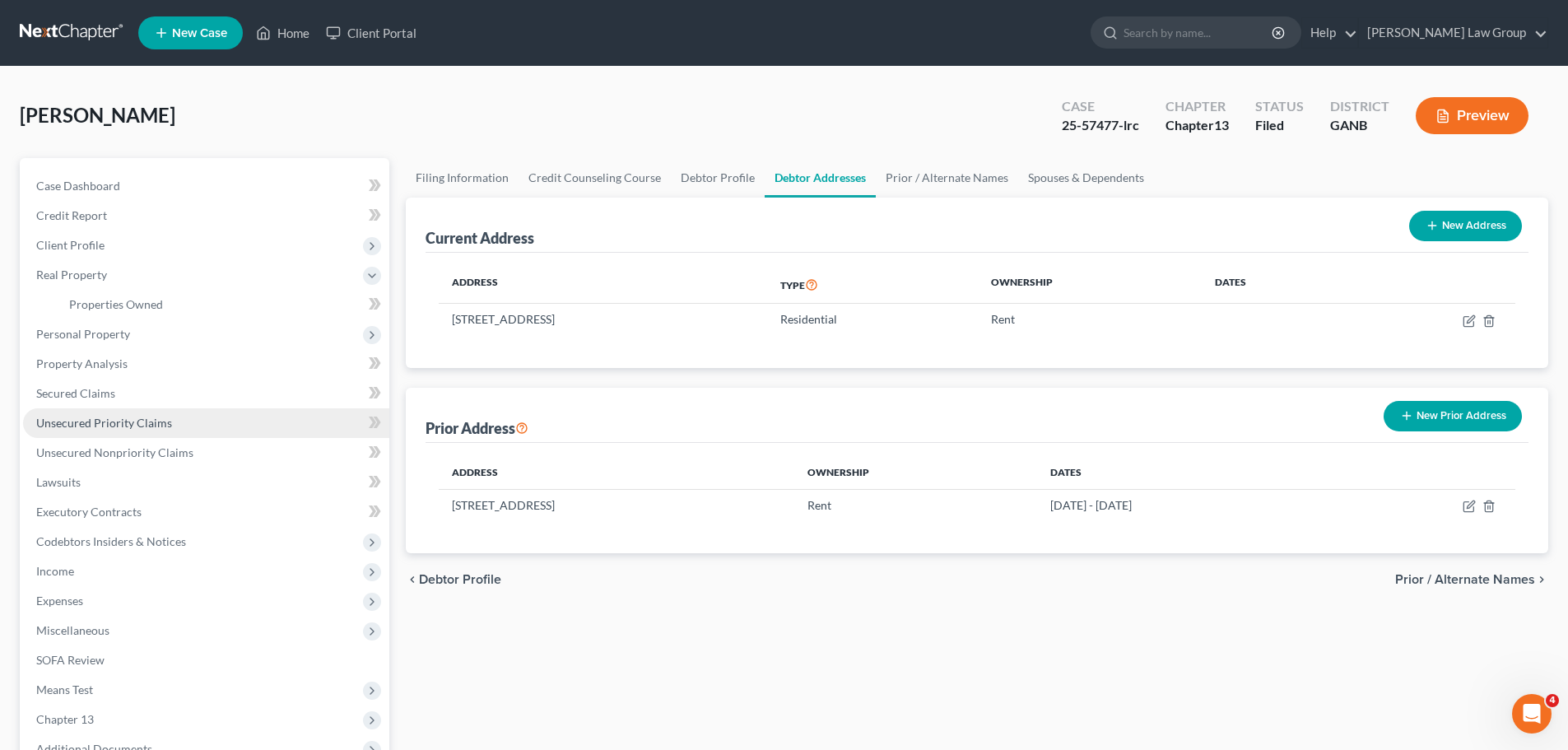
click at [144, 428] on span "Unsecured Priority Claims" at bounding box center [104, 423] width 136 height 14
